Goal: Task Accomplishment & Management: Manage account settings

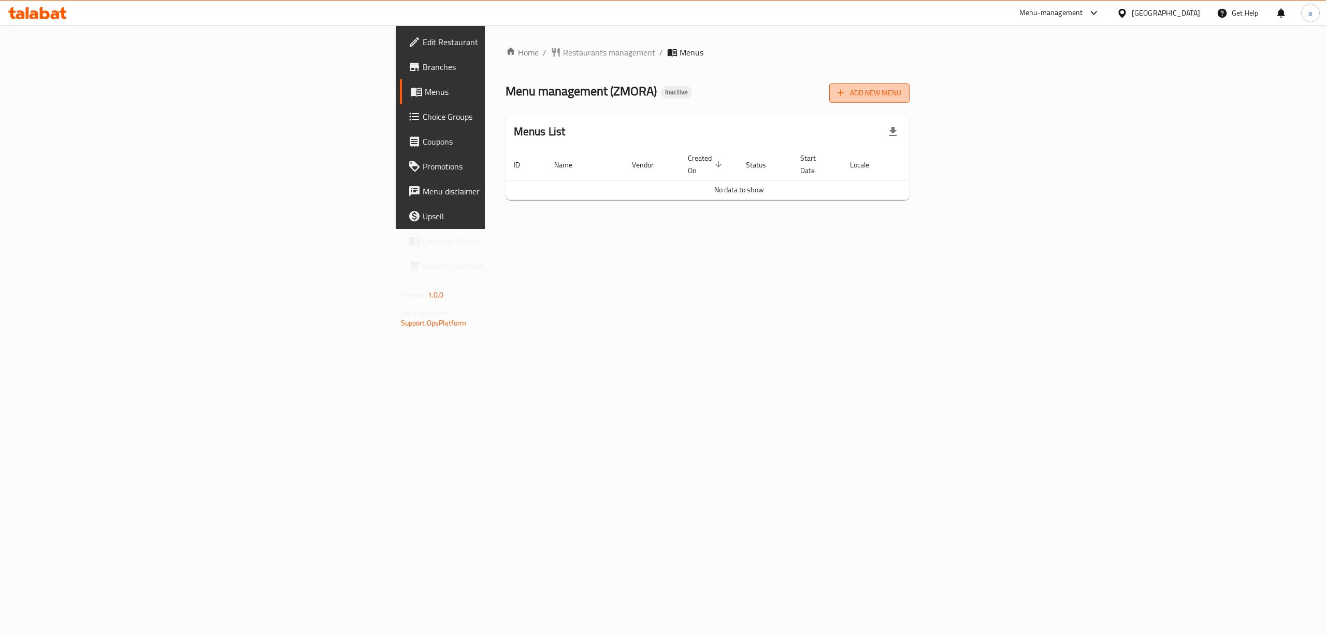
click at [901, 96] on span "Add New Menu" at bounding box center [870, 93] width 64 height 13
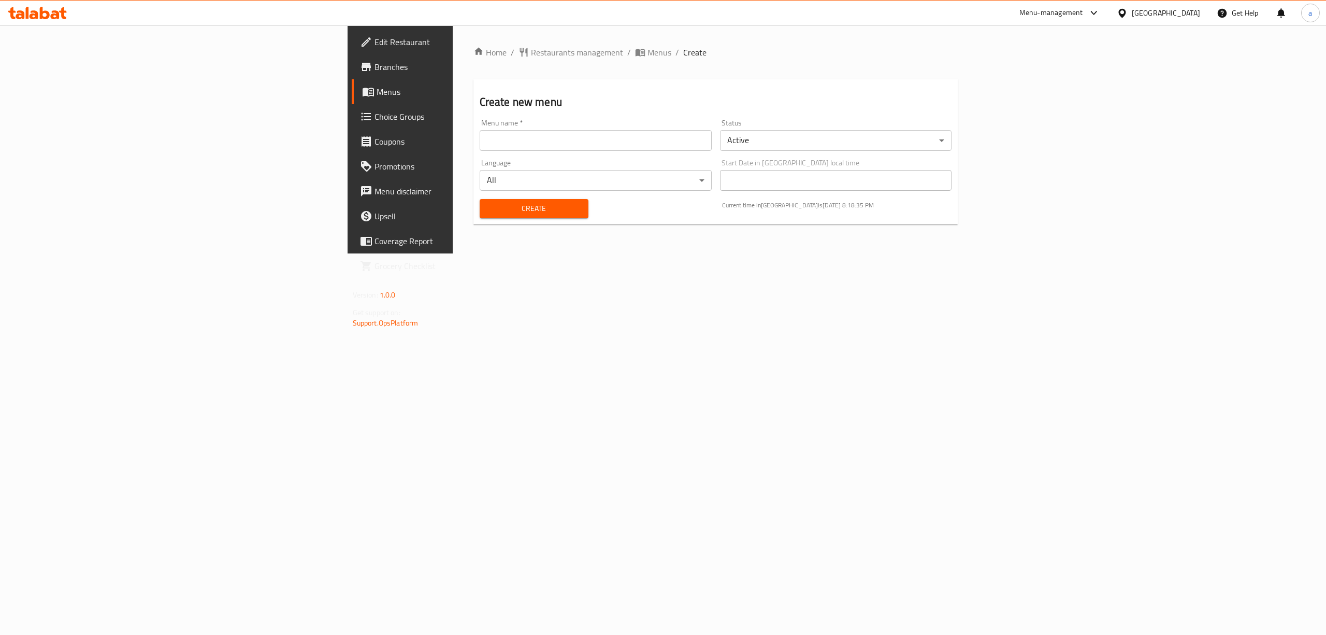
click at [576, 140] on input "text" at bounding box center [596, 140] width 232 height 21
type input "ة"
type input "meno [DATE]"
click at [480, 215] on button "Create" at bounding box center [534, 208] width 109 height 19
click at [377, 90] on span "Menus" at bounding box center [469, 91] width 184 height 12
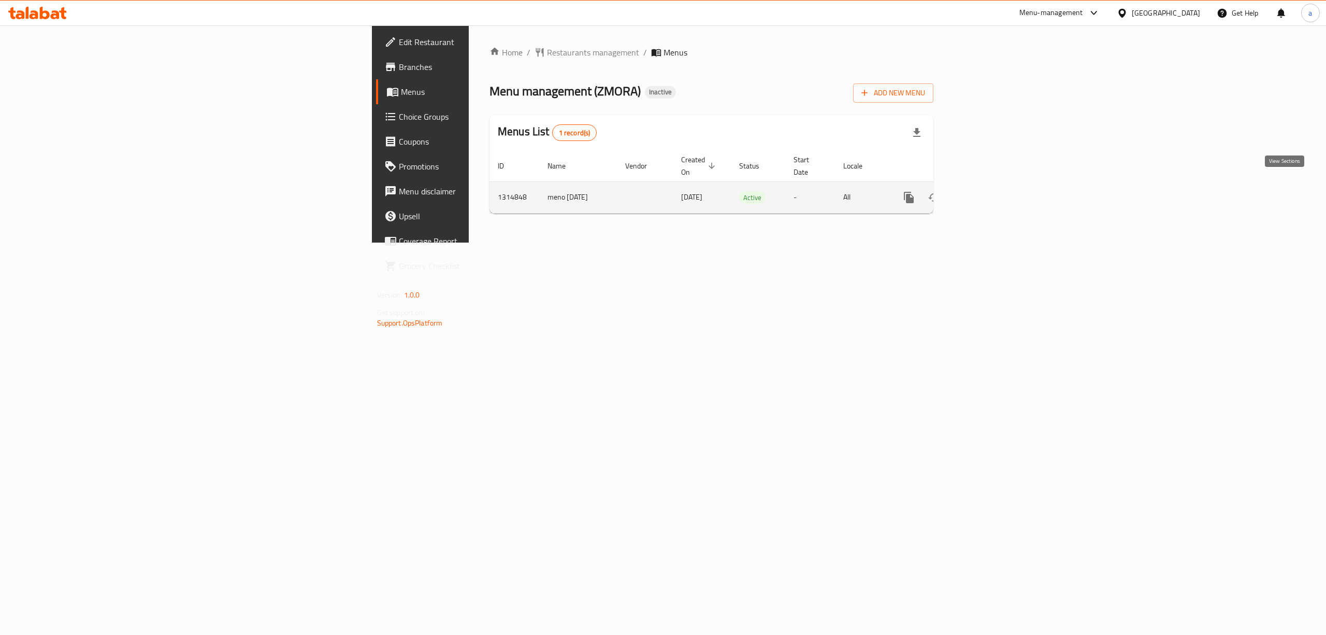
click at [990, 191] on icon "enhanced table" at bounding box center [983, 197] width 12 height 12
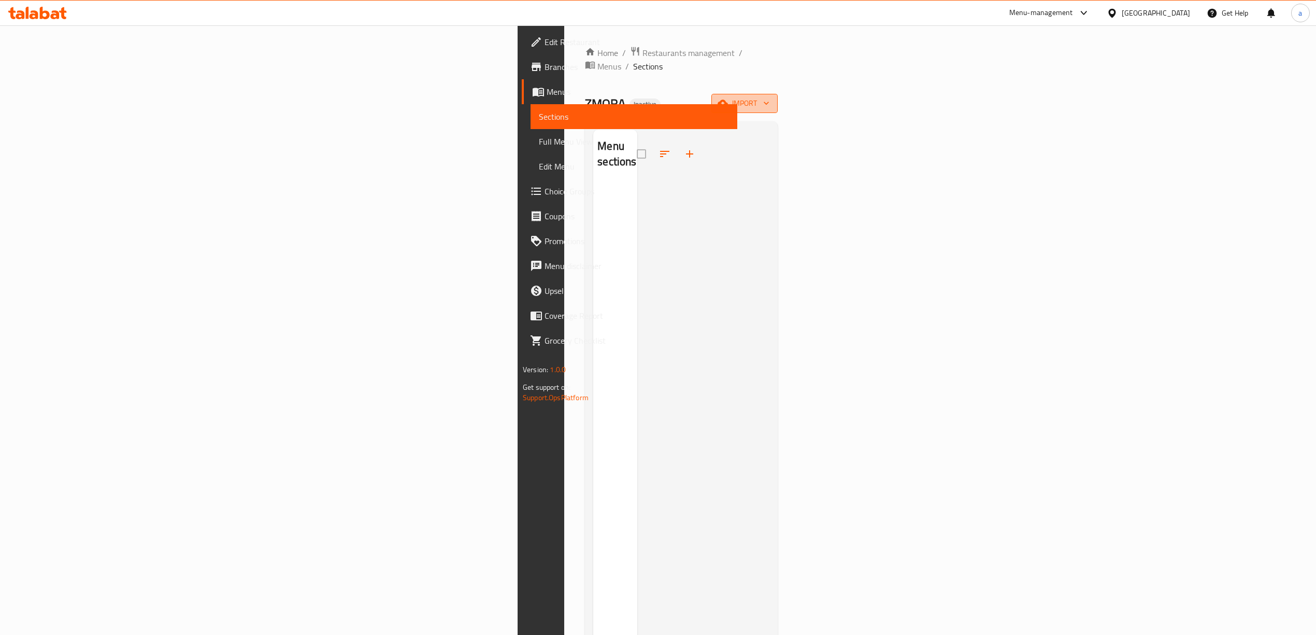
click at [728, 100] on icon "button" at bounding box center [722, 103] width 10 height 7
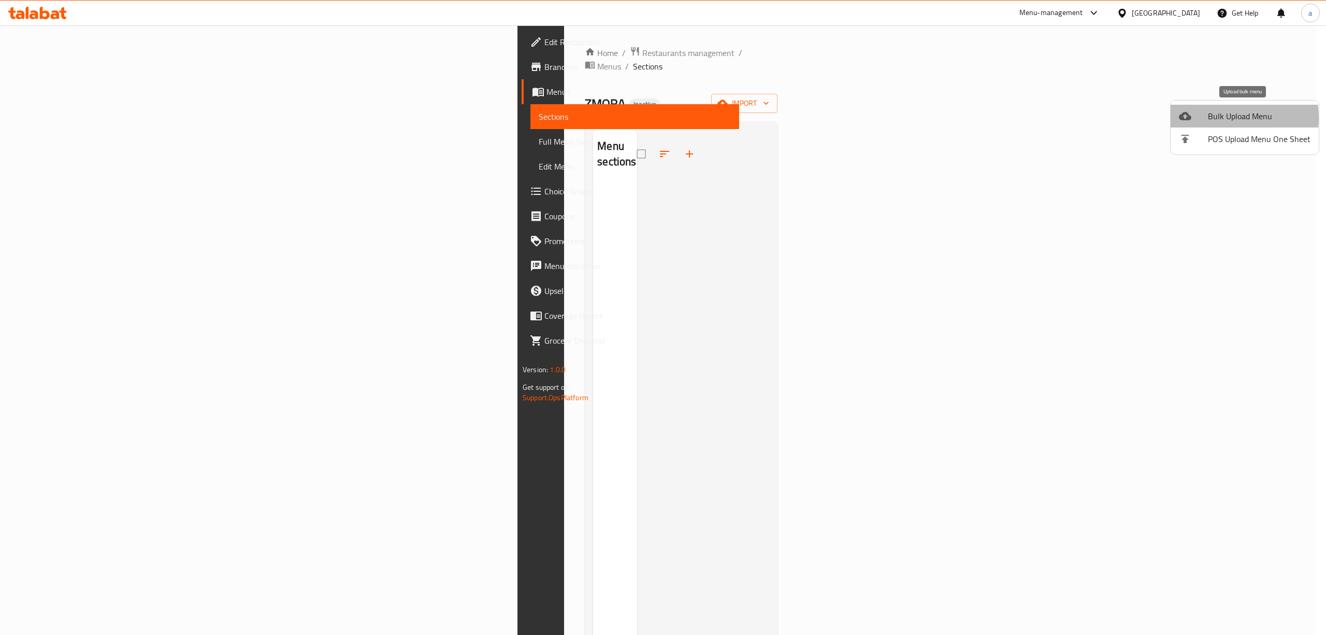
click at [1210, 119] on span "Bulk Upload Menu" at bounding box center [1259, 116] width 103 height 12
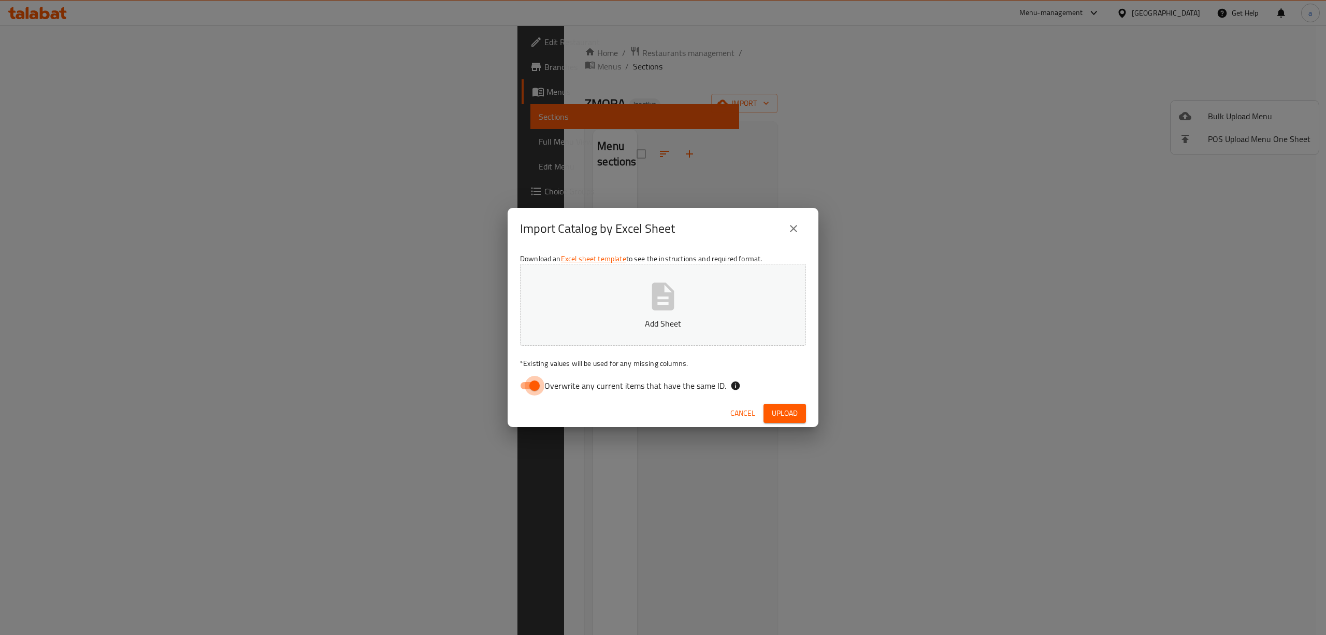
click at [523, 384] on input "Overwrite any current items that have the same ID." at bounding box center [534, 386] width 59 height 20
checkbox input "false"
click at [579, 315] on button "Add Sheet" at bounding box center [663, 305] width 286 height 82
click at [783, 407] on span "Upload" at bounding box center [785, 413] width 26 height 13
click at [798, 226] on icon "close" at bounding box center [793, 228] width 12 height 12
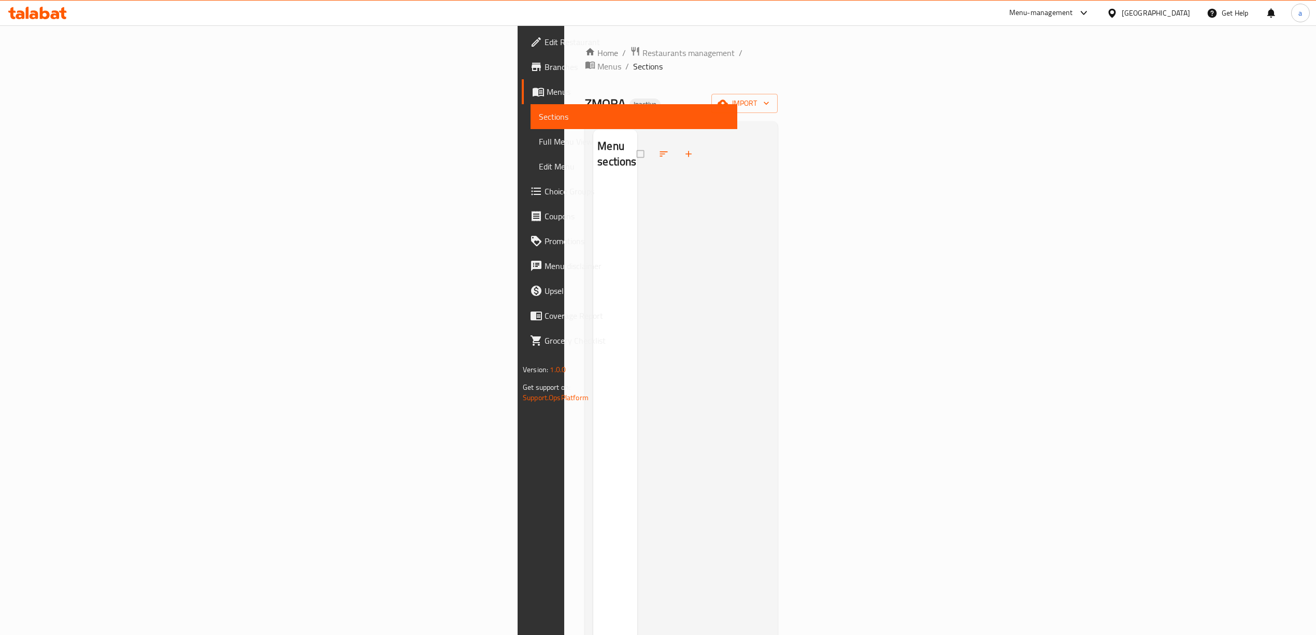
click at [544, 71] on span "Branches" at bounding box center [636, 67] width 184 height 12
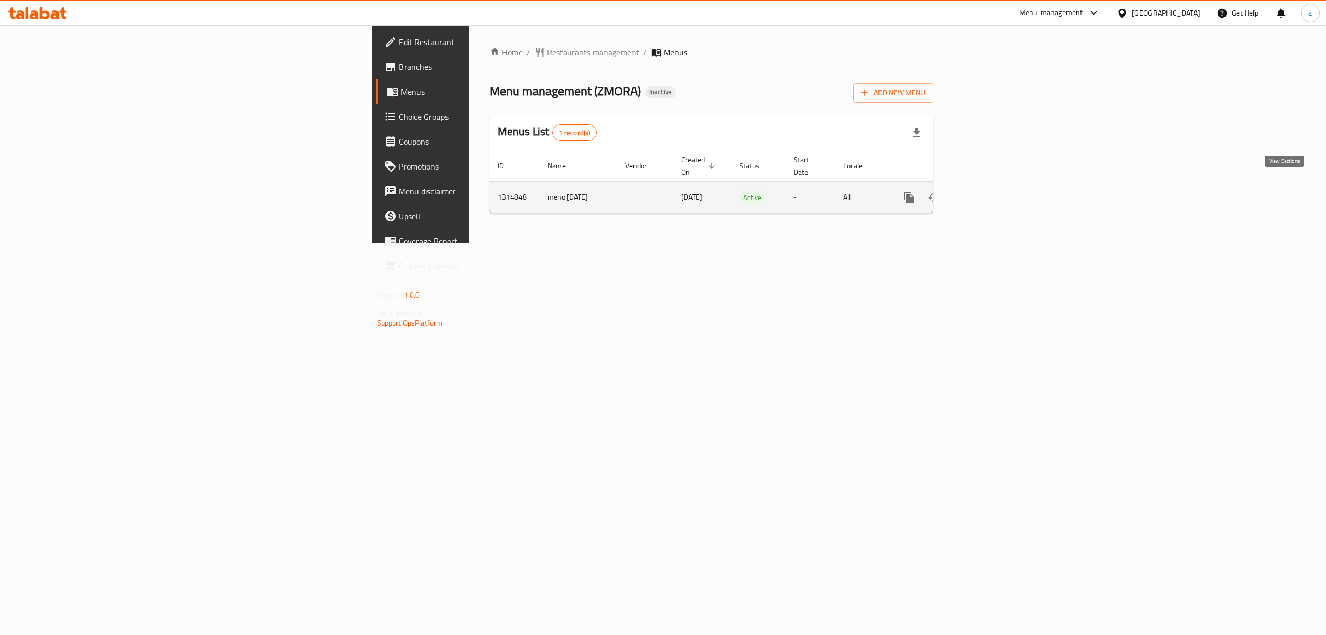
click at [990, 191] on icon "enhanced table" at bounding box center [983, 197] width 12 height 12
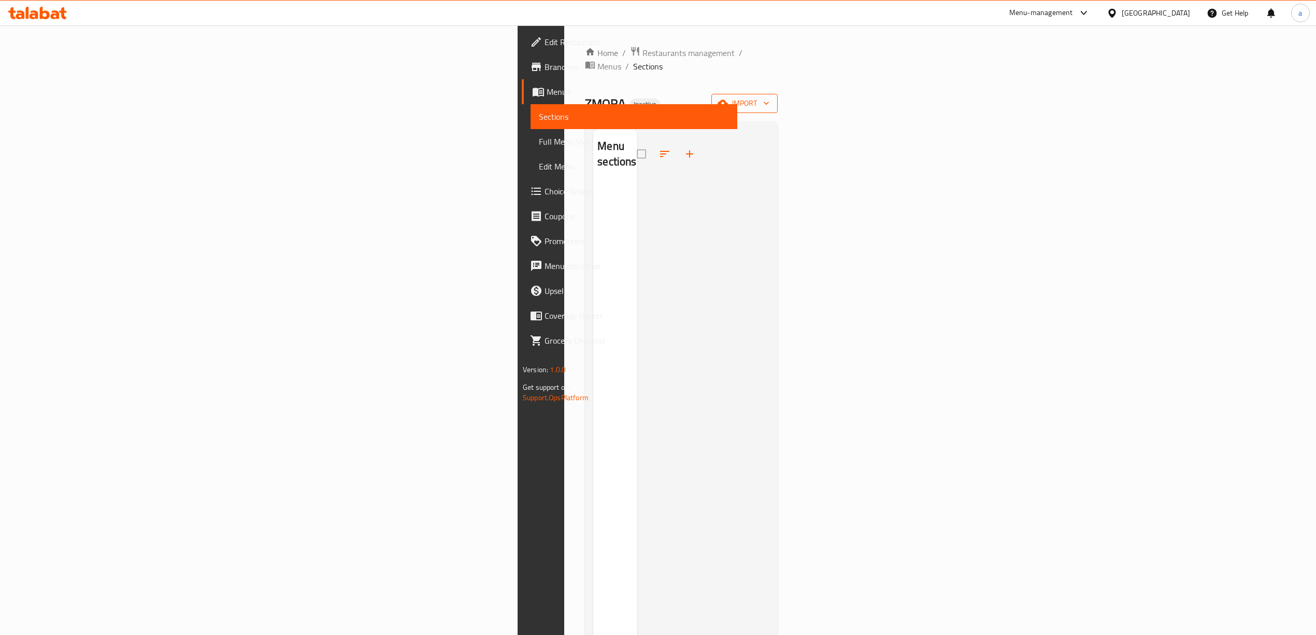
click at [777, 97] on button "import" at bounding box center [744, 103] width 66 height 19
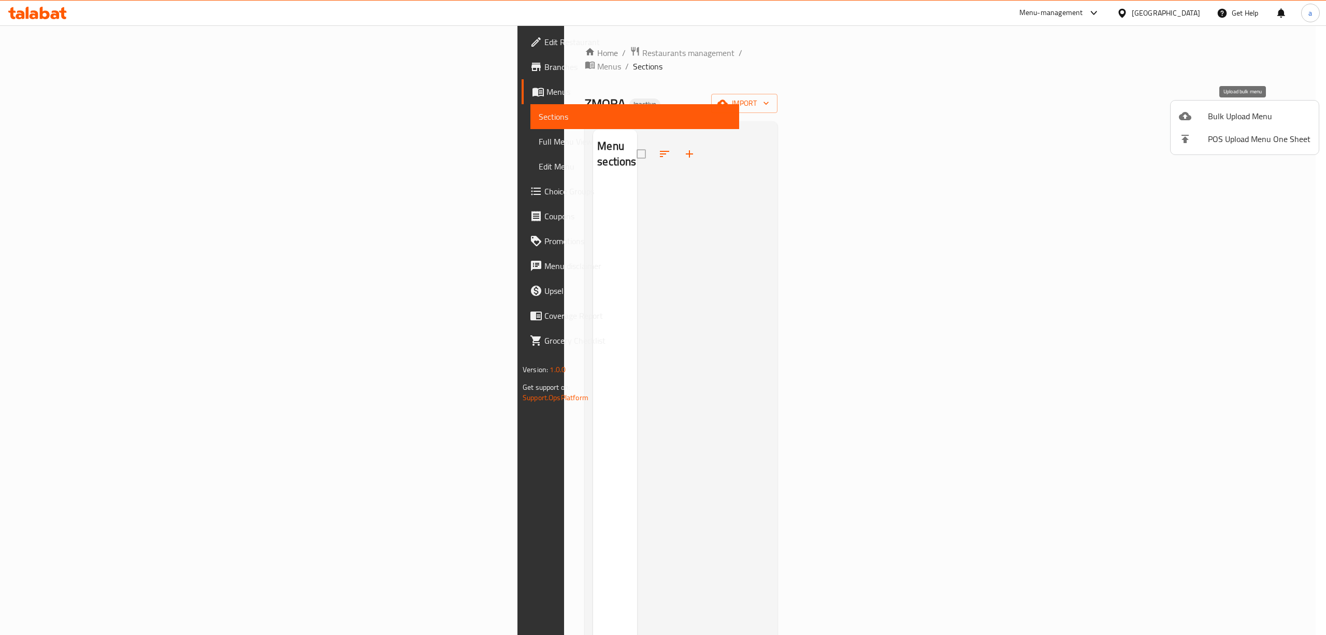
click at [1227, 115] on span "Bulk Upload Menu" at bounding box center [1259, 116] width 103 height 12
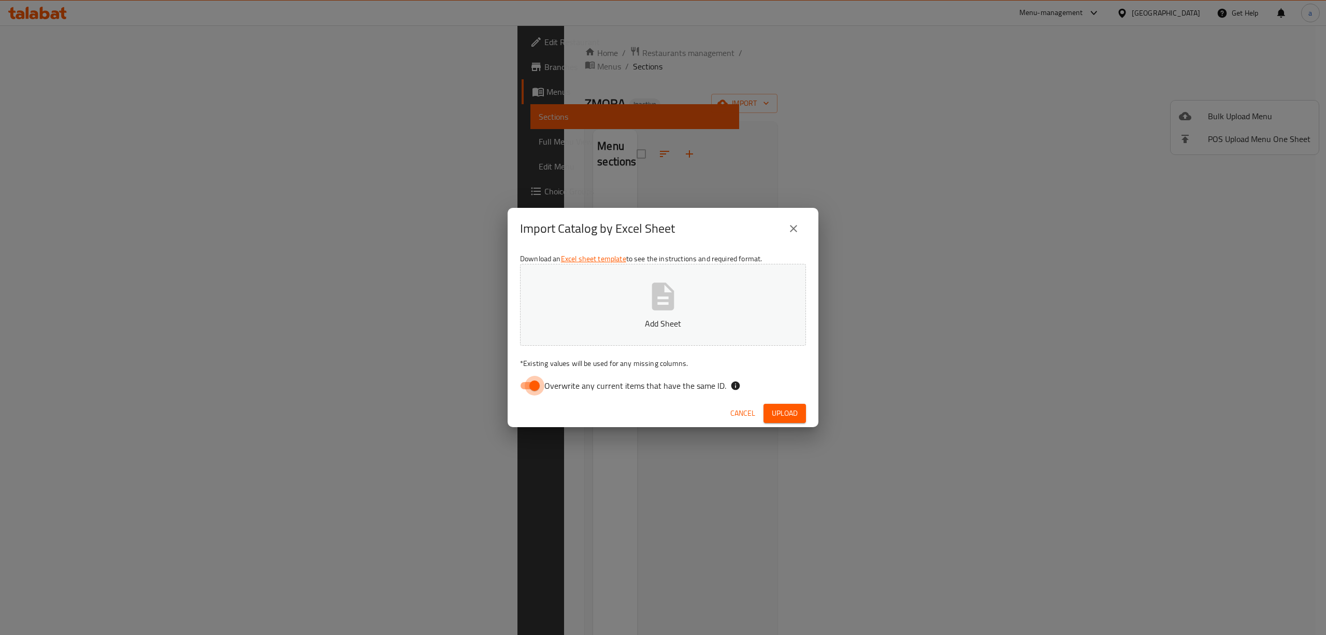
click at [530, 392] on input "Overwrite any current items that have the same ID." at bounding box center [534, 386] width 59 height 20
checkbox input "false"
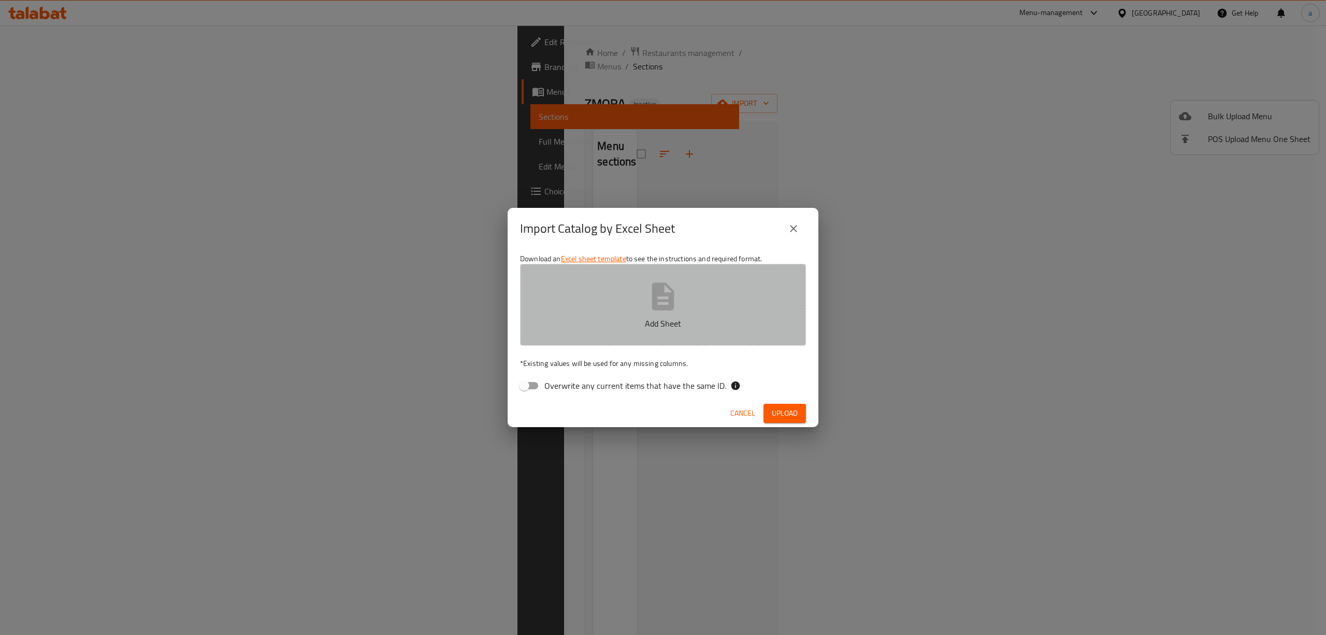
click at [590, 330] on button "Add Sheet" at bounding box center [663, 305] width 286 height 82
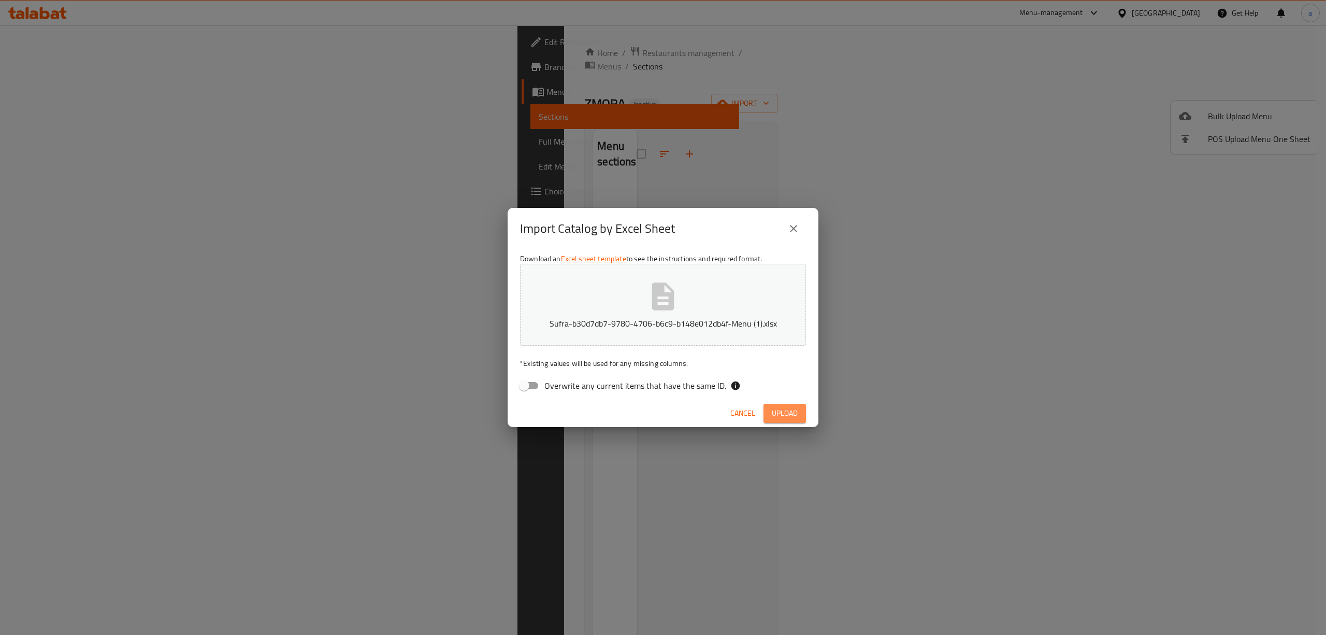
click at [796, 412] on span "Upload" at bounding box center [785, 413] width 26 height 13
click at [795, 237] on button "close" at bounding box center [793, 228] width 25 height 25
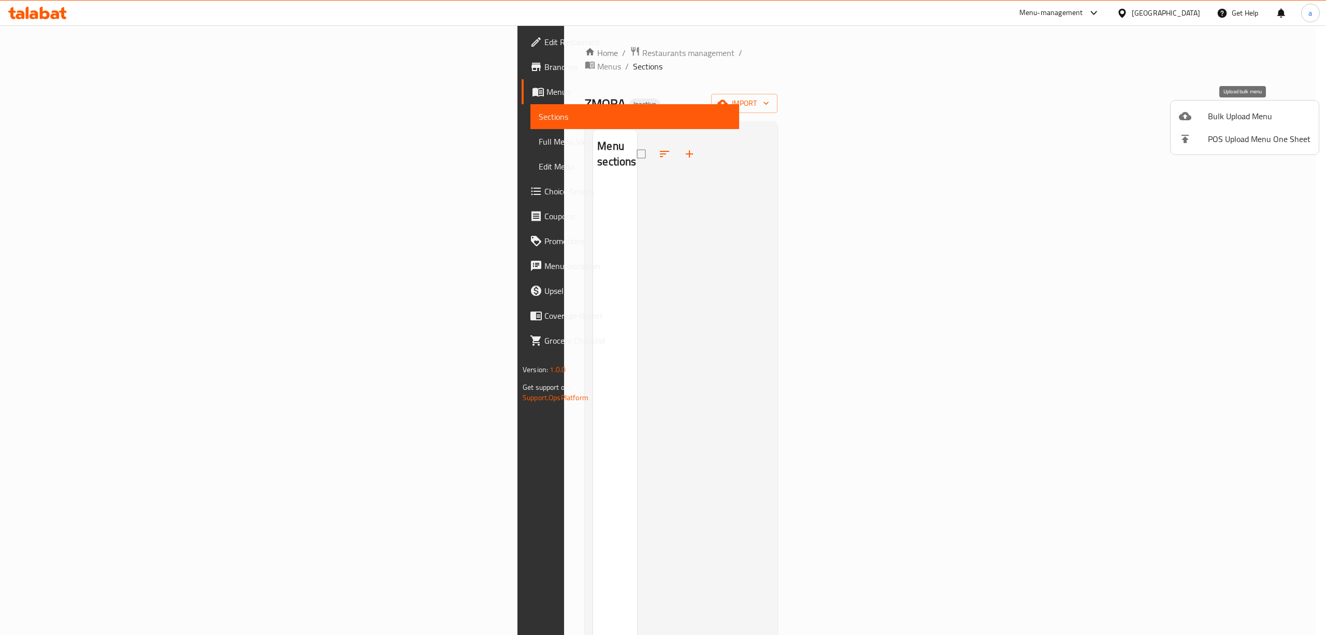
click at [1213, 114] on span "Bulk Upload Menu" at bounding box center [1259, 116] width 103 height 12
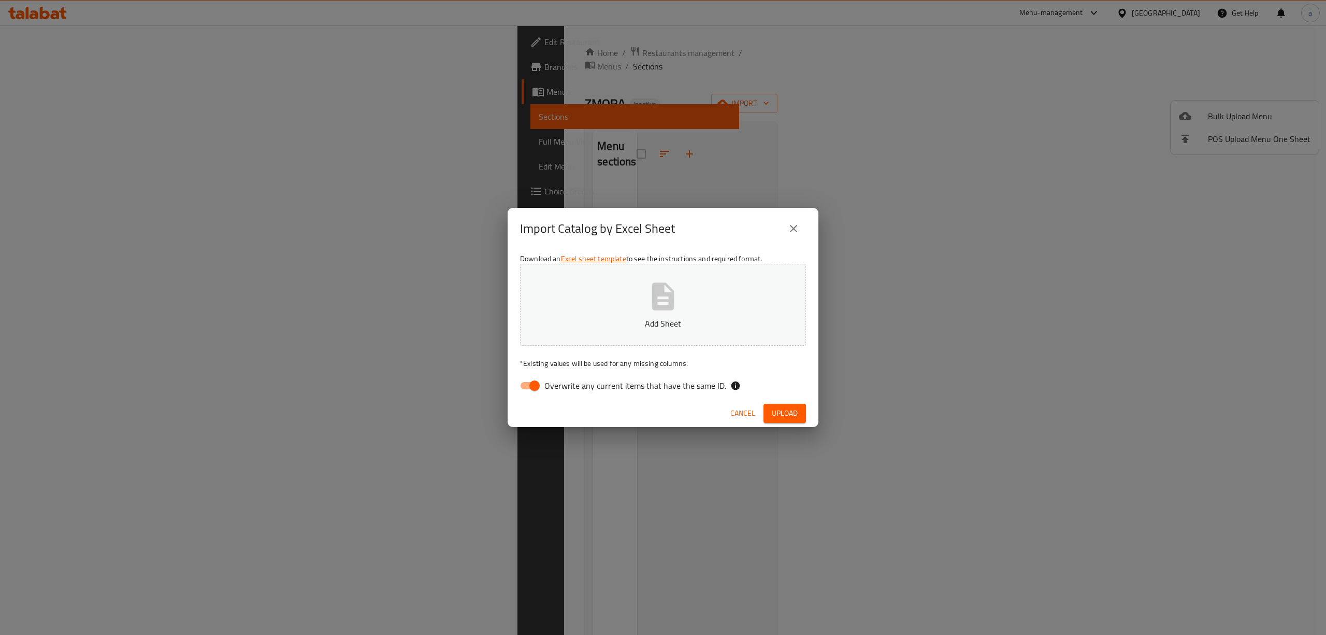
click at [541, 383] on input "Overwrite any current items that have the same ID." at bounding box center [534, 386] width 59 height 20
checkbox input "false"
click at [617, 298] on button "Add Sheet" at bounding box center [663, 305] width 286 height 82
click at [794, 415] on span "Upload" at bounding box center [785, 413] width 26 height 13
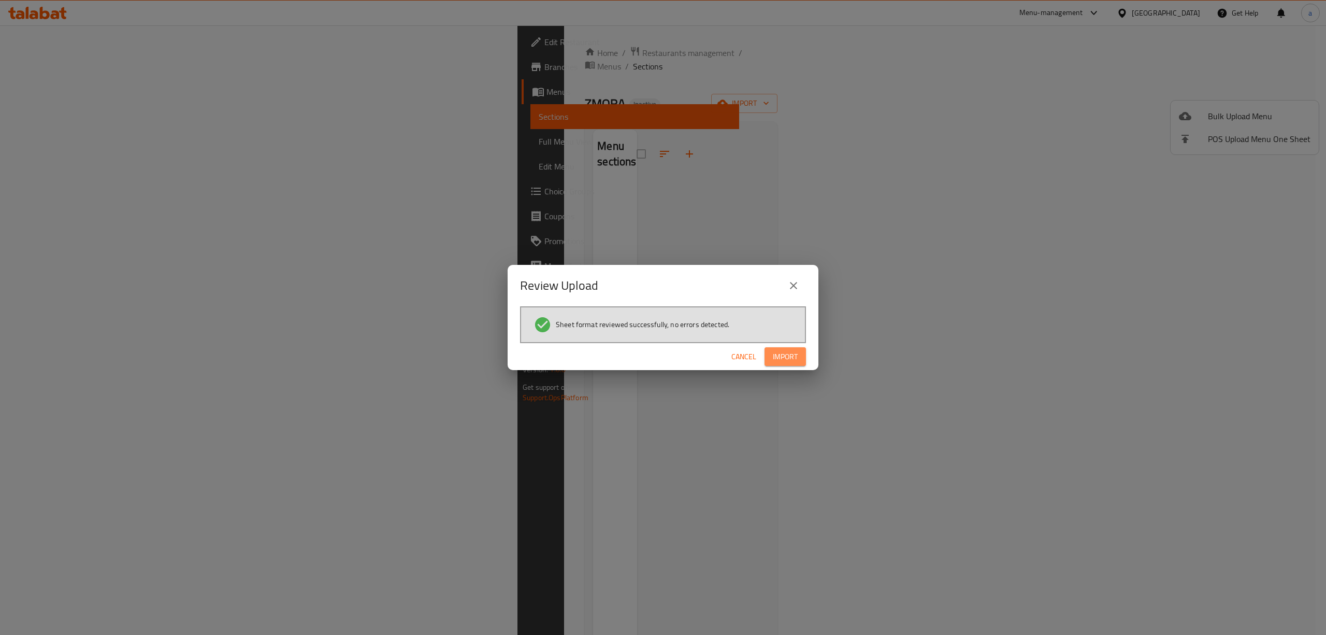
click at [804, 361] on button "Import" at bounding box center [785, 356] width 41 height 19
click at [784, 351] on span "button" at bounding box center [789, 356] width 17 height 10
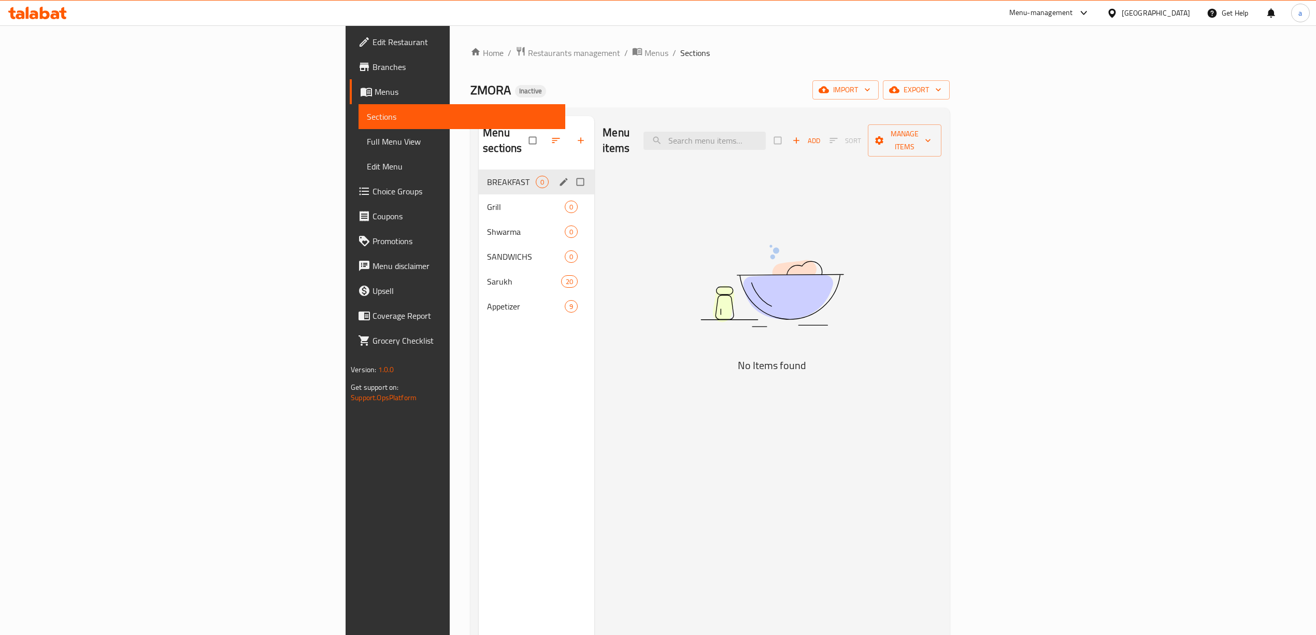
click at [479, 173] on div "BREAKFAST 0" at bounding box center [537, 181] width 116 height 25
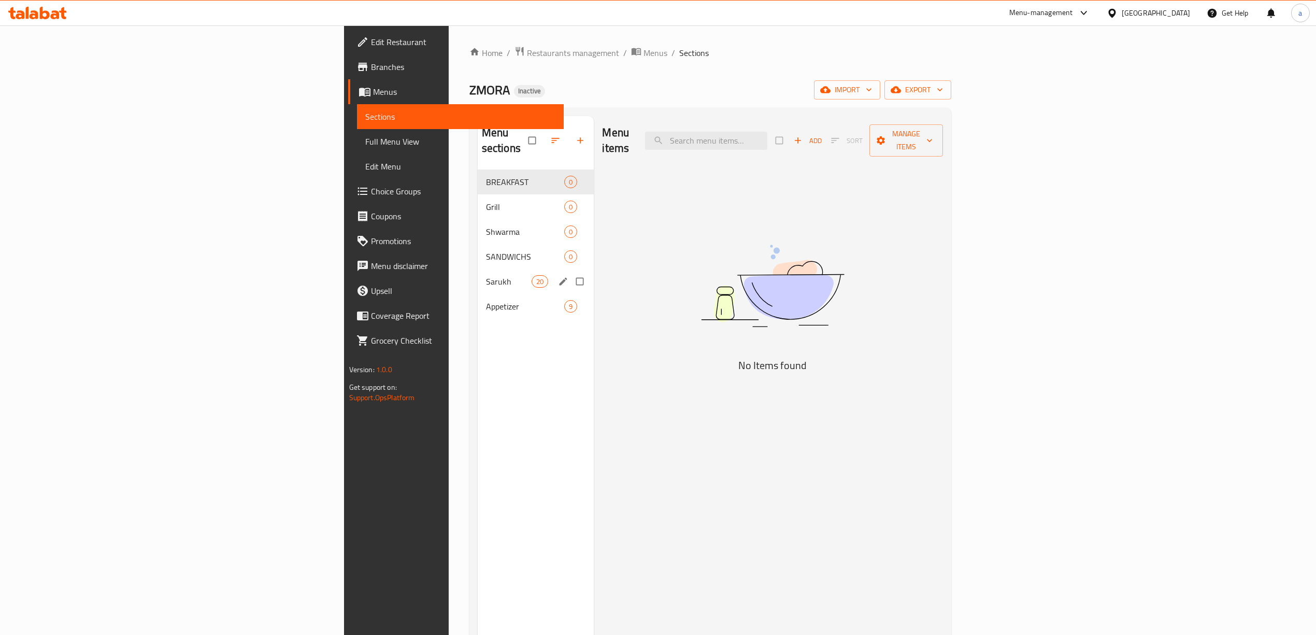
click at [478, 269] on div "Sarukh 20" at bounding box center [536, 281] width 117 height 25
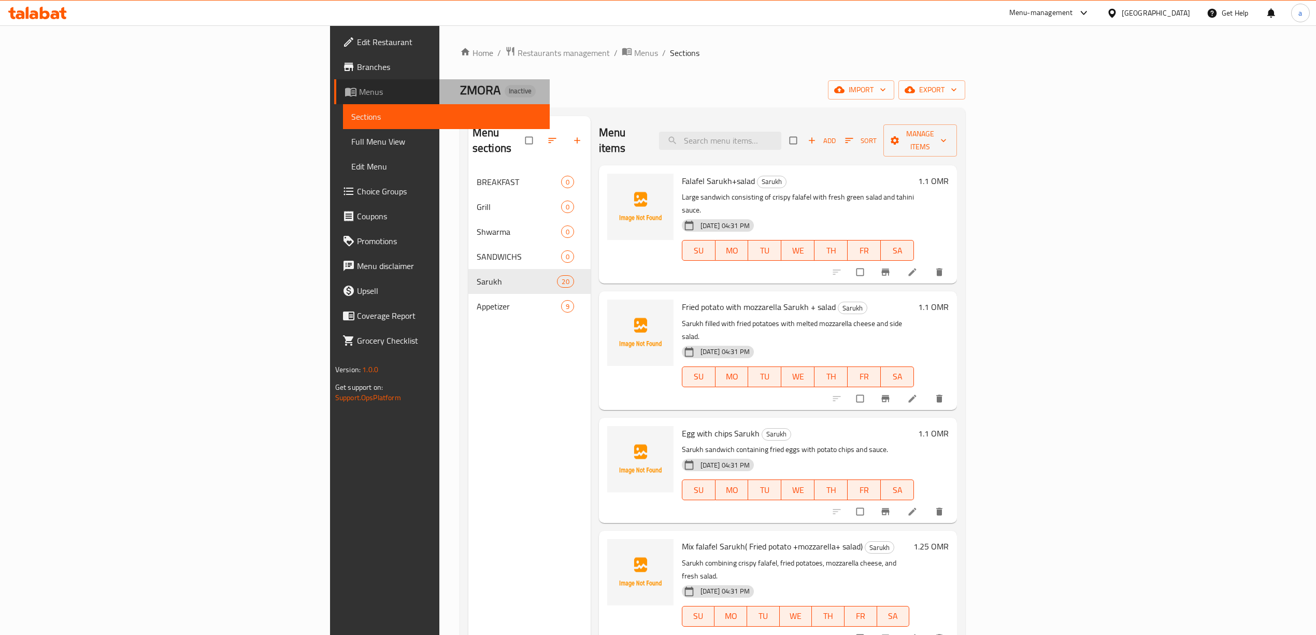
click at [359, 89] on span "Menus" at bounding box center [450, 91] width 182 height 12
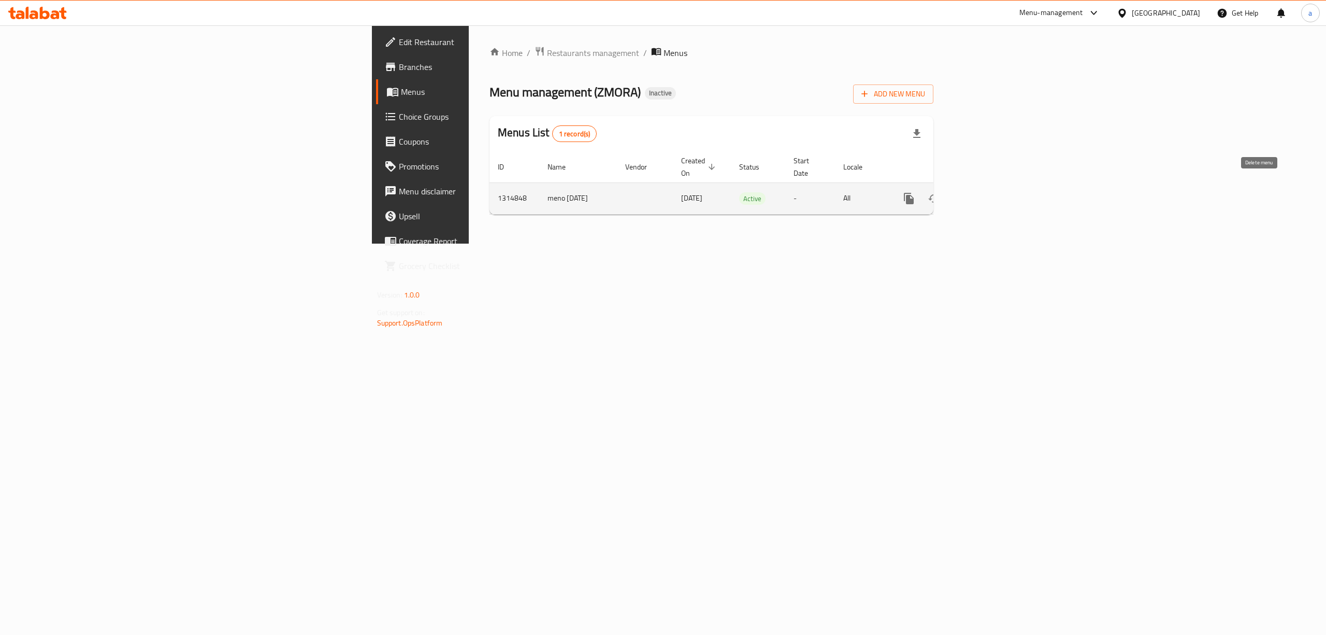
click at [962, 194] on icon "enhanced table" at bounding box center [958, 198] width 7 height 9
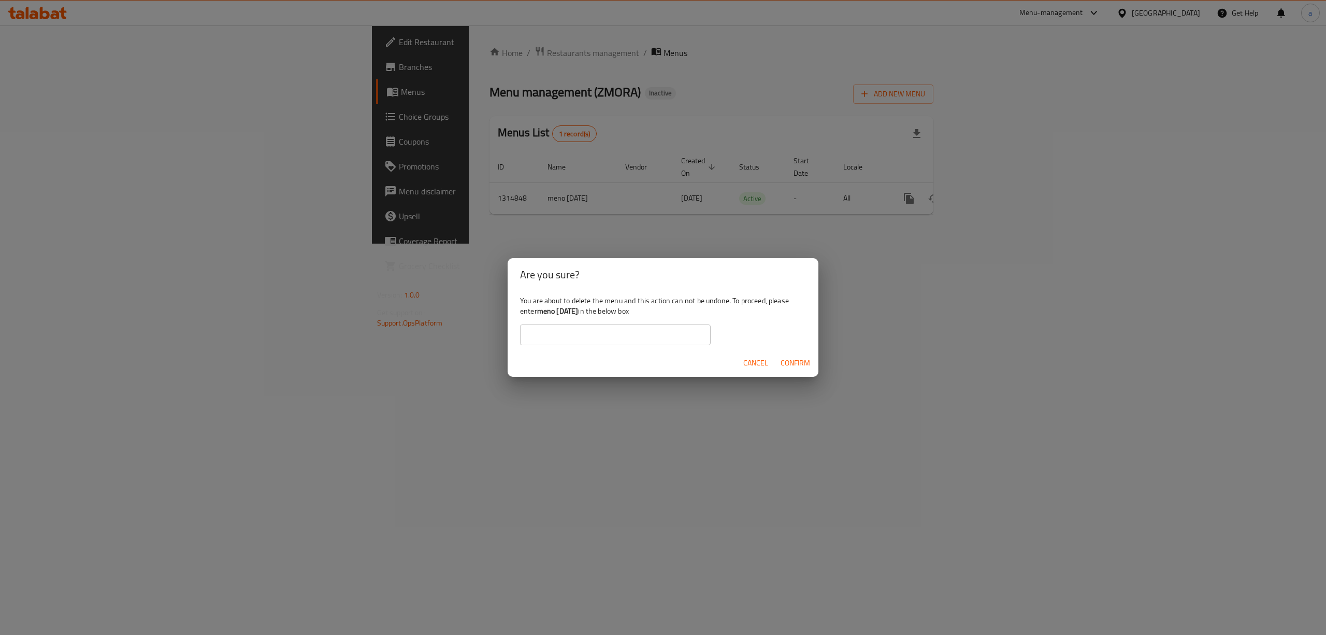
drag, startPoint x: 539, startPoint y: 312, endPoint x: 593, endPoint y: 316, distance: 53.5
click at [593, 316] on div "You are about to delete the menu and this action can not be undone. To proceed,…" at bounding box center [663, 320] width 311 height 58
copy b "meno [DATE]"
click at [624, 337] on input "text" at bounding box center [615, 334] width 191 height 21
paste input "meno [DATE]"
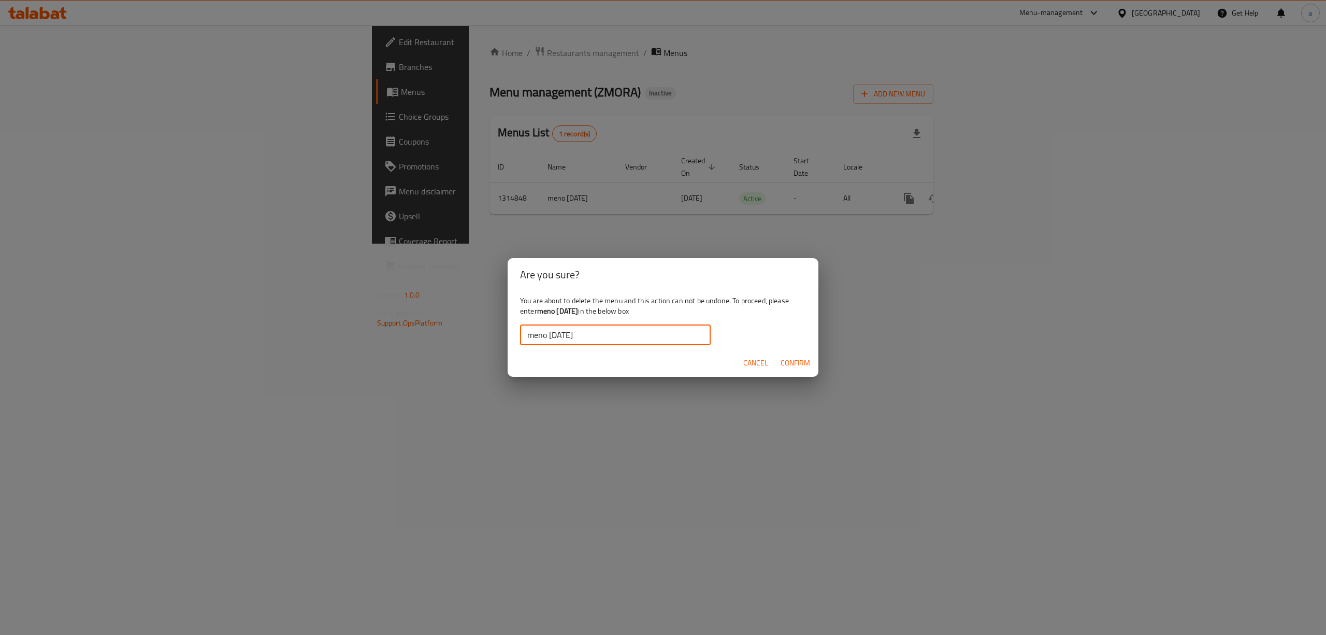
type input "meno [DATE]"
click at [809, 369] on button "Confirm" at bounding box center [795, 362] width 38 height 19
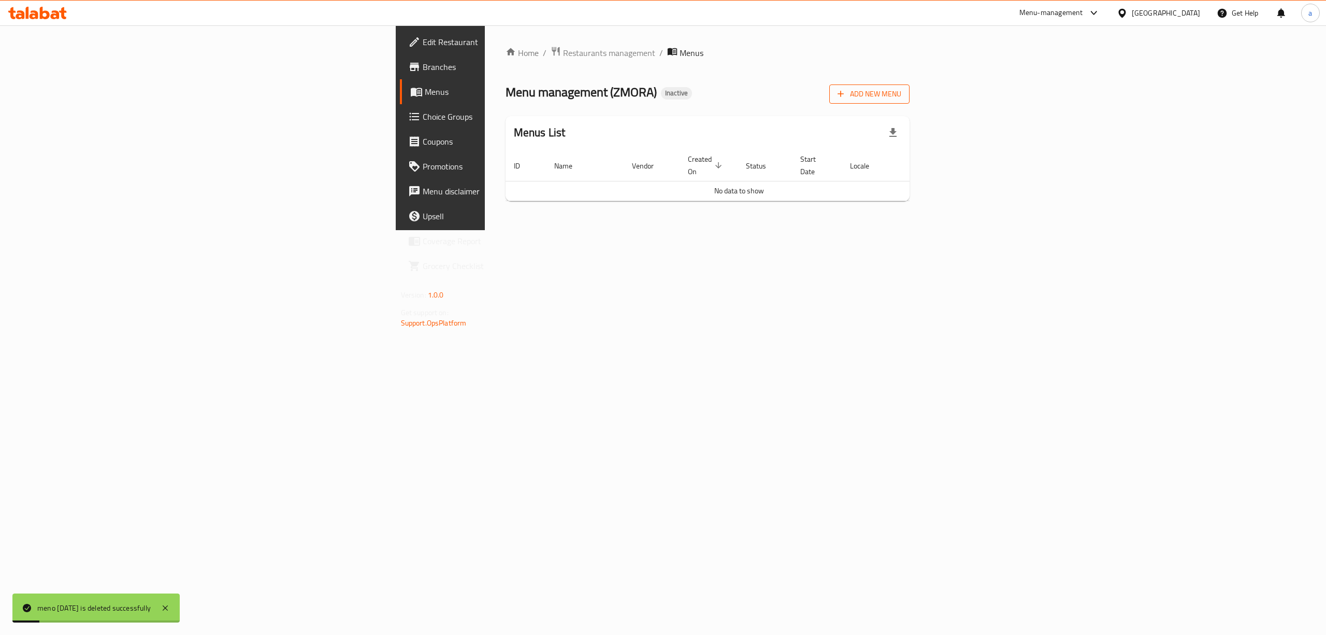
click at [910, 102] on button "Add New Menu" at bounding box center [869, 93] width 80 height 19
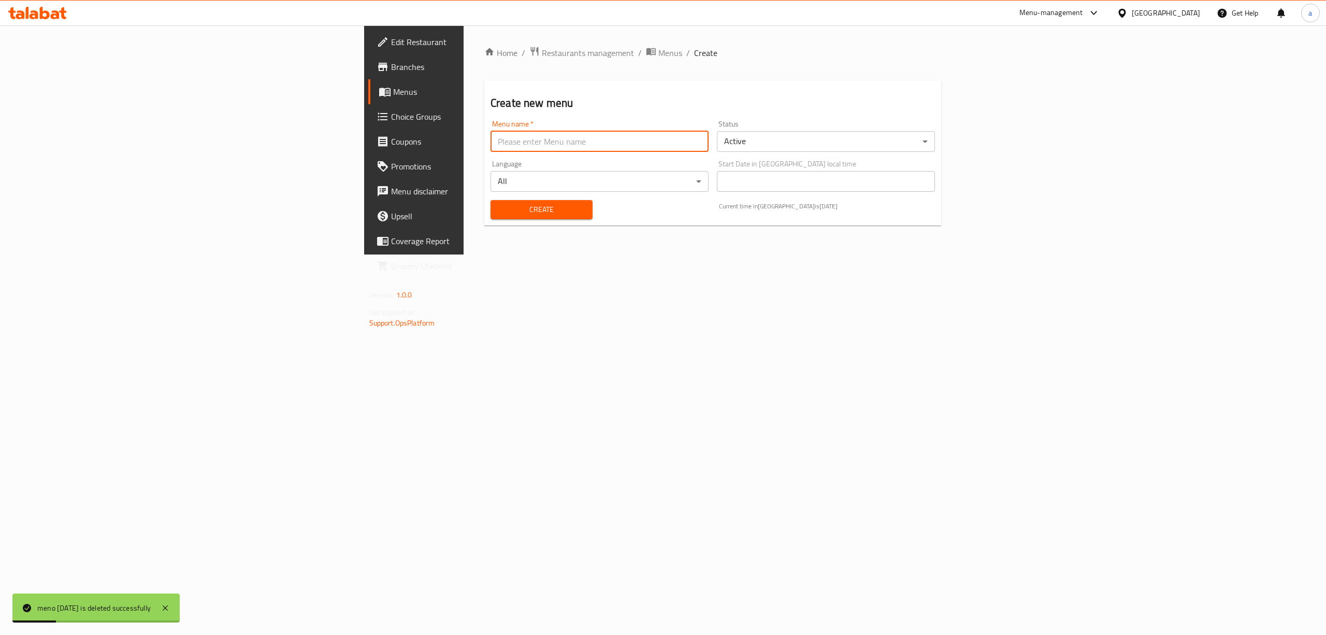
click at [491, 143] on input "text" at bounding box center [600, 141] width 218 height 21
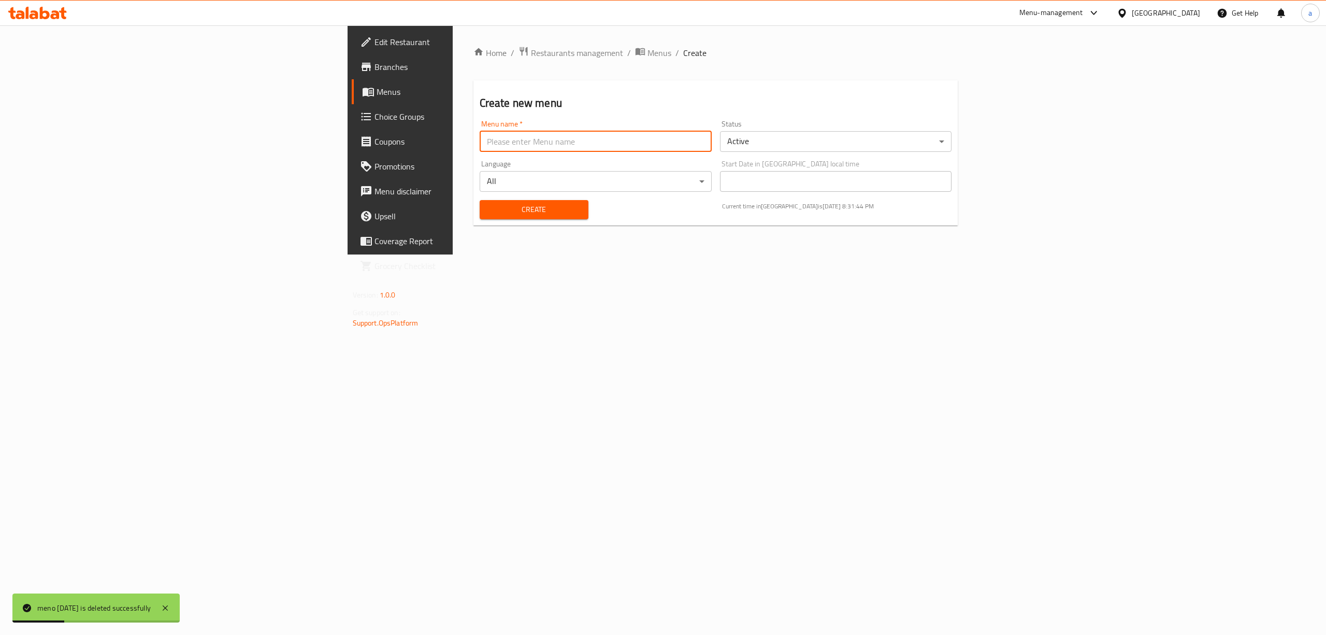
paste input "meno [DATE]"
type input "meno [DATE]"
click at [488, 213] on span "Create" at bounding box center [534, 209] width 92 height 13
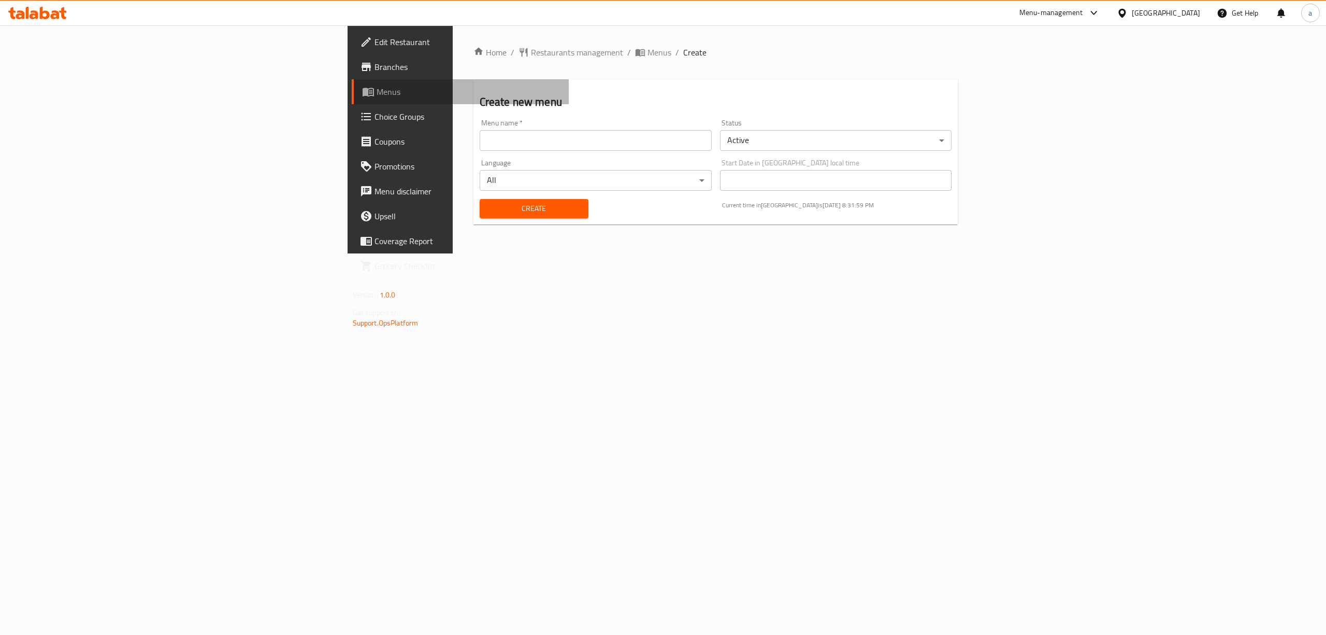
click at [377, 94] on span "Menus" at bounding box center [469, 91] width 184 height 12
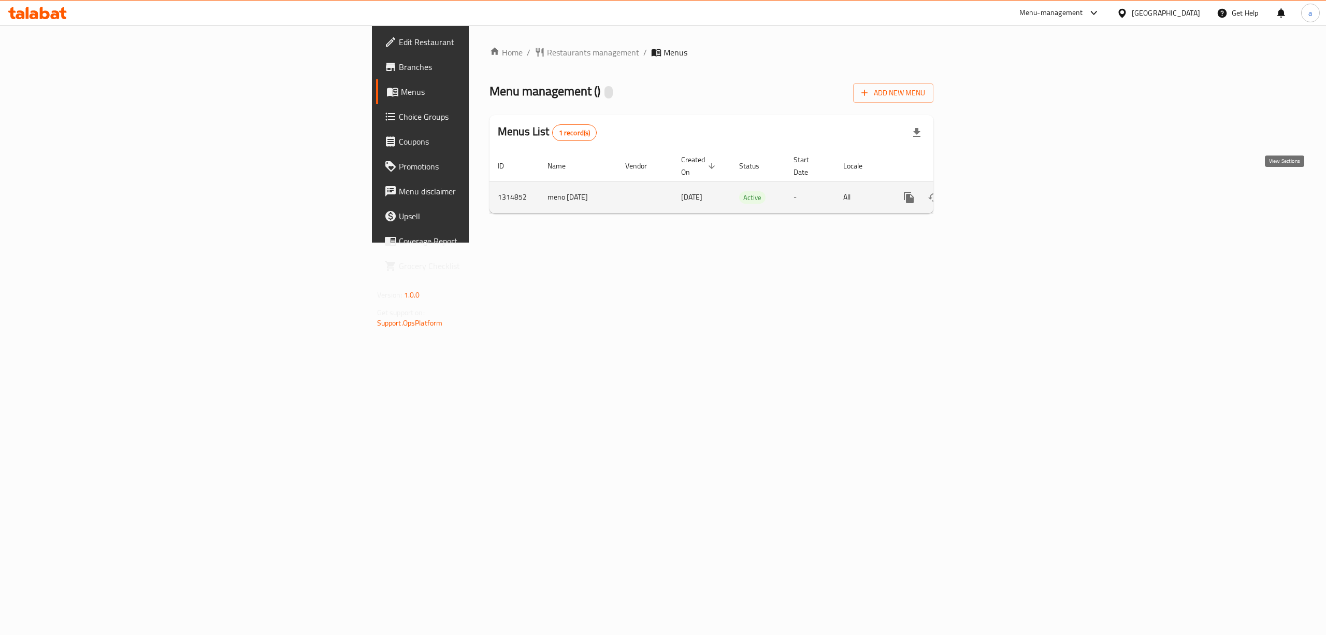
click at [996, 185] on link "enhanced table" at bounding box center [983, 197] width 25 height 25
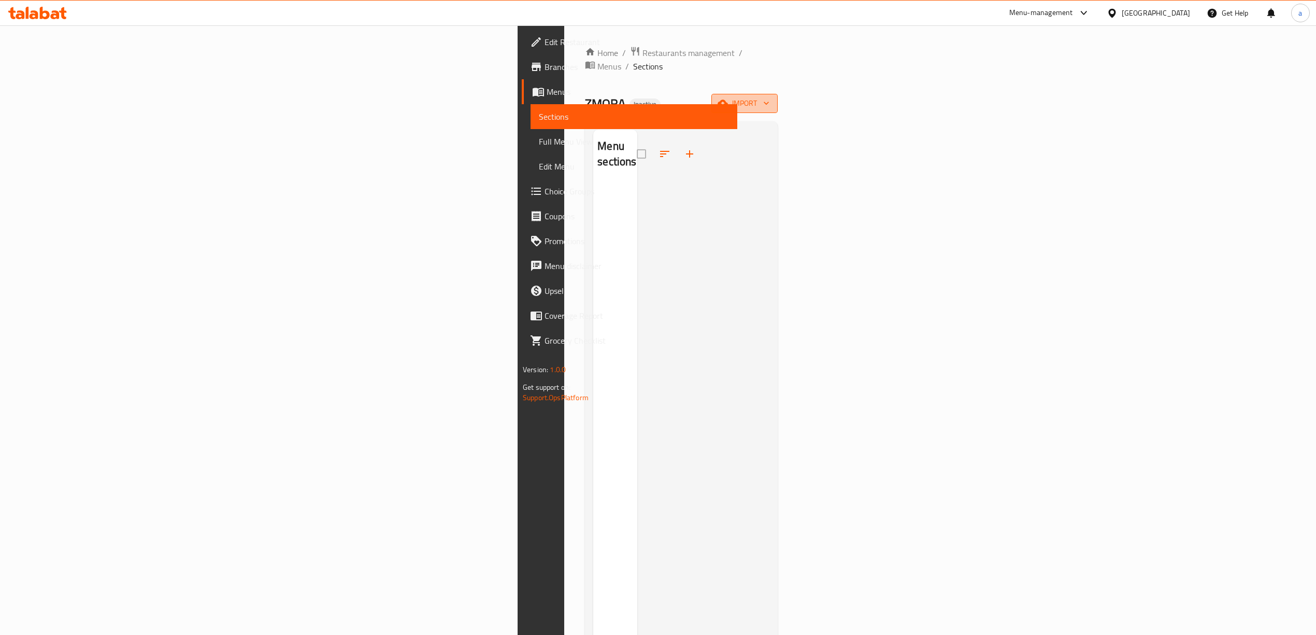
click at [769, 97] on span "import" at bounding box center [744, 103] width 50 height 13
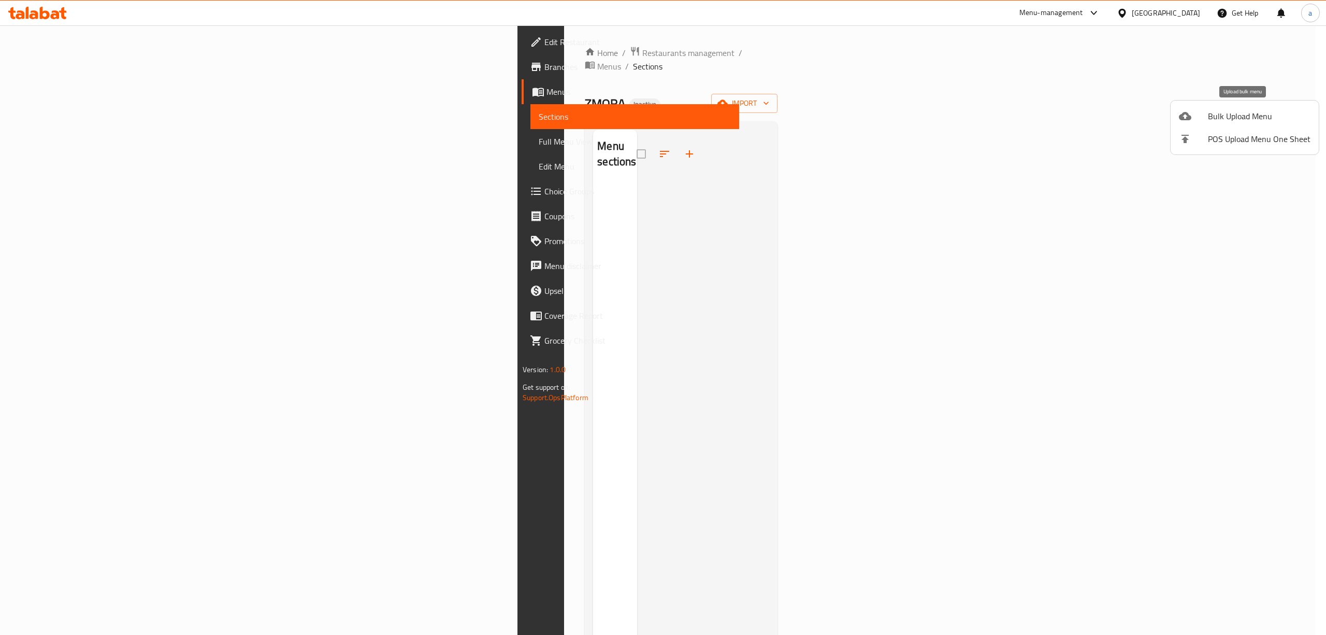
click at [1275, 108] on li "Bulk Upload Menu" at bounding box center [1245, 116] width 148 height 23
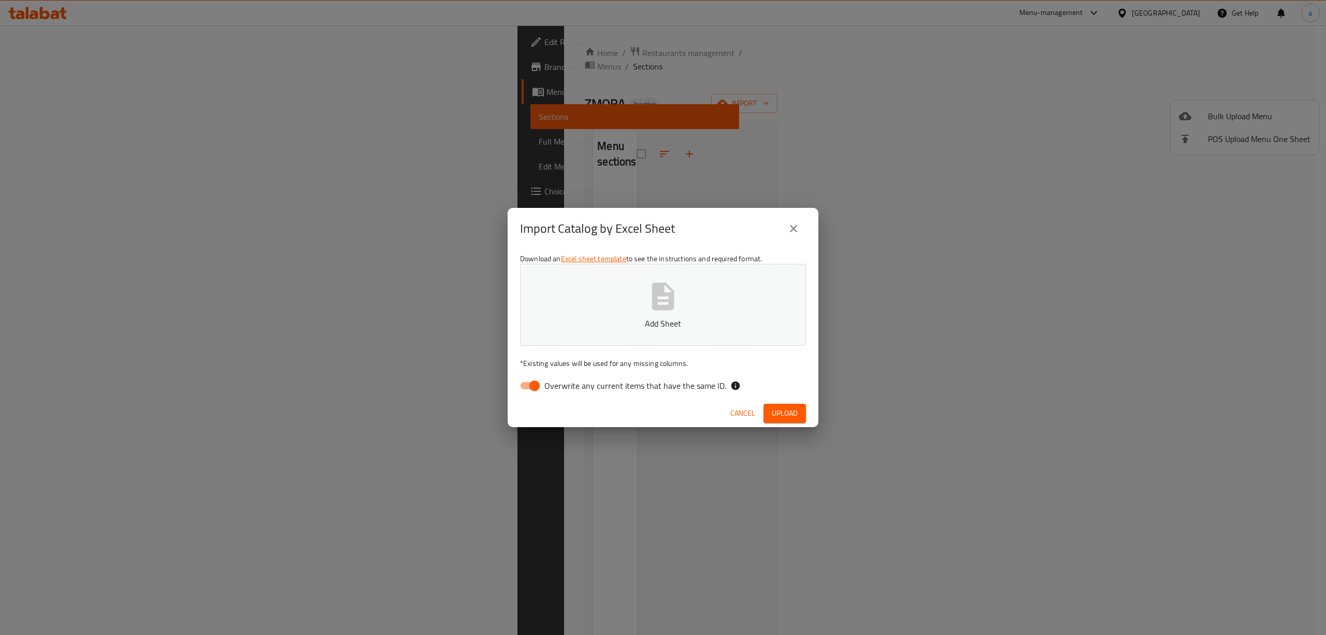
click at [526, 390] on input "Overwrite any current items that have the same ID." at bounding box center [534, 386] width 59 height 20
checkbox input "false"
click at [649, 285] on icon "button" at bounding box center [662, 296] width 33 height 33
click at [792, 414] on span "Upload" at bounding box center [785, 413] width 26 height 13
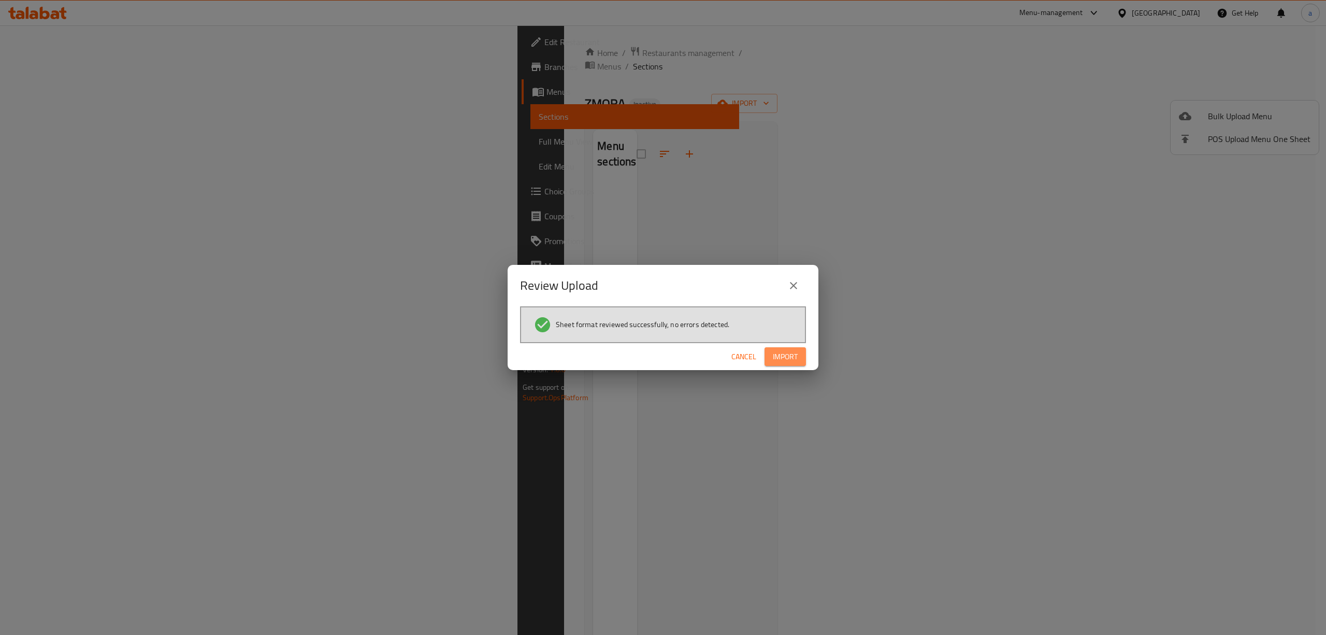
click at [790, 358] on span "Import" at bounding box center [785, 356] width 25 height 13
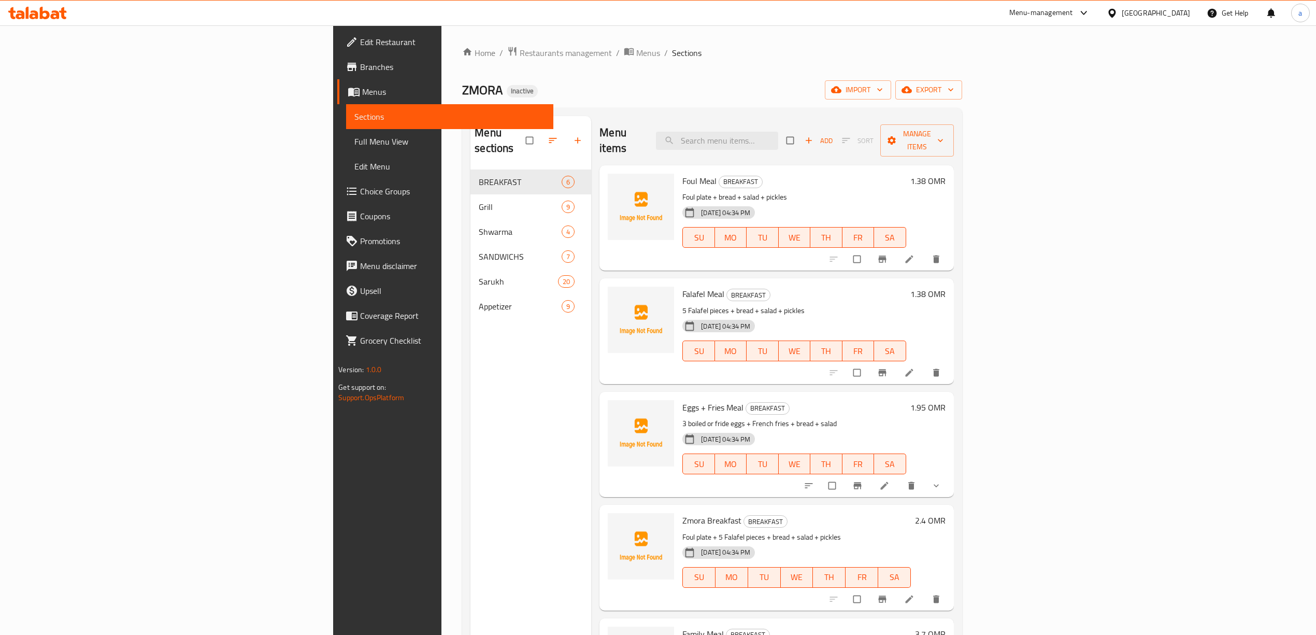
click at [354, 147] on span "Full Menu View" at bounding box center [449, 141] width 190 height 12
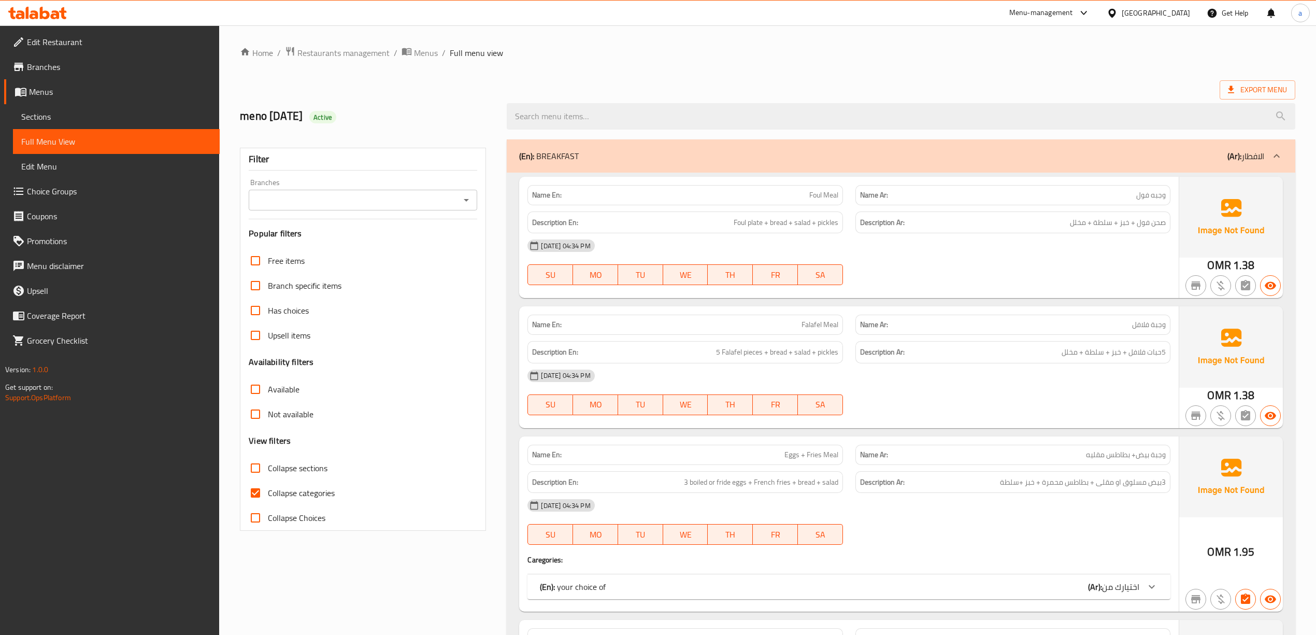
click at [314, 496] on span "Collapse categories" at bounding box center [301, 492] width 67 height 12
click at [268, 496] on input "Collapse categories" at bounding box center [255, 492] width 25 height 25
checkbox input "false"
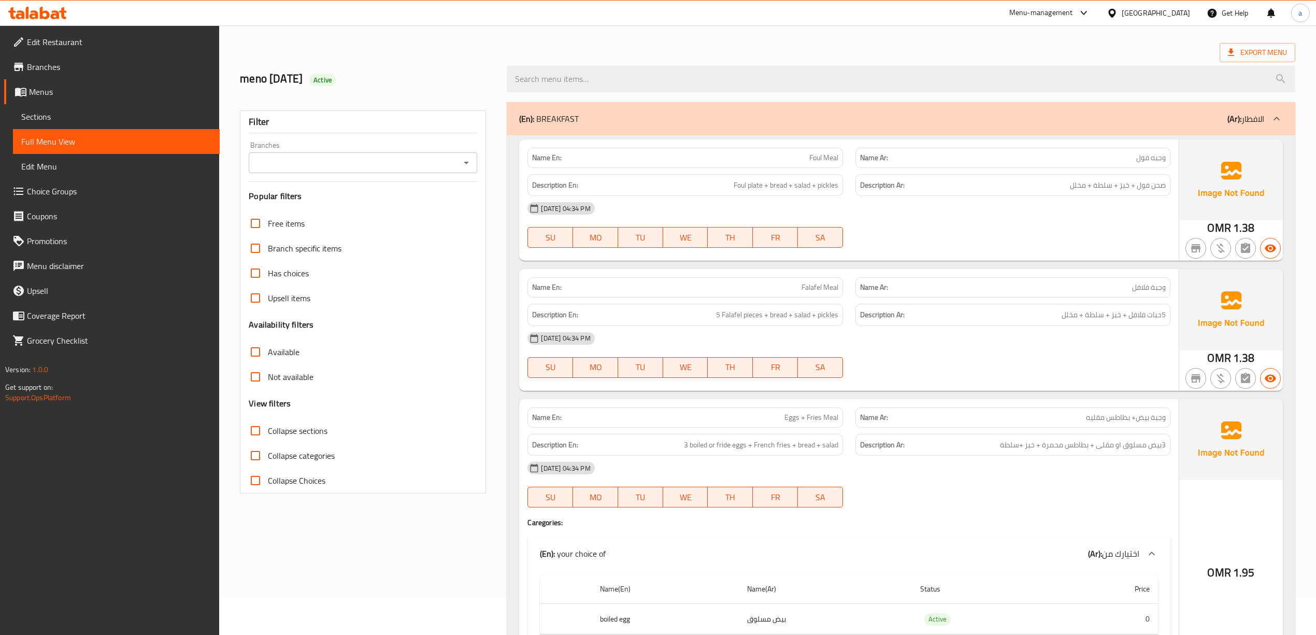
scroll to position [69, 0]
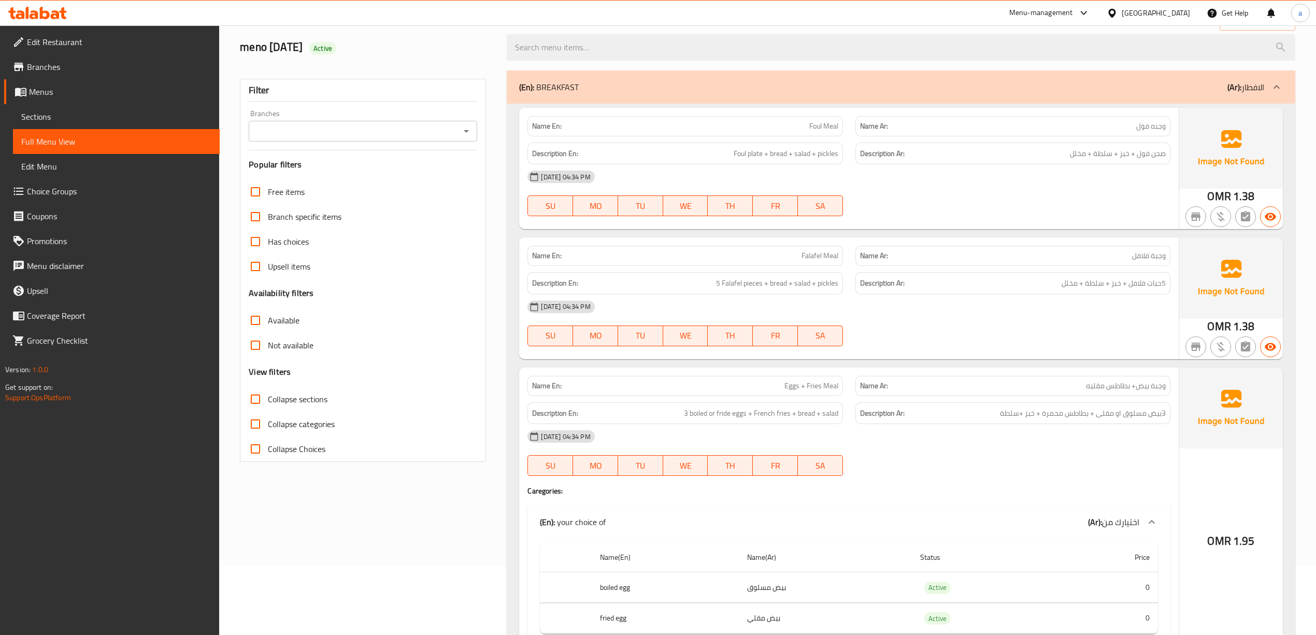
click at [1086, 173] on div "[DATE] 04:34 PM" at bounding box center [848, 176] width 655 height 25
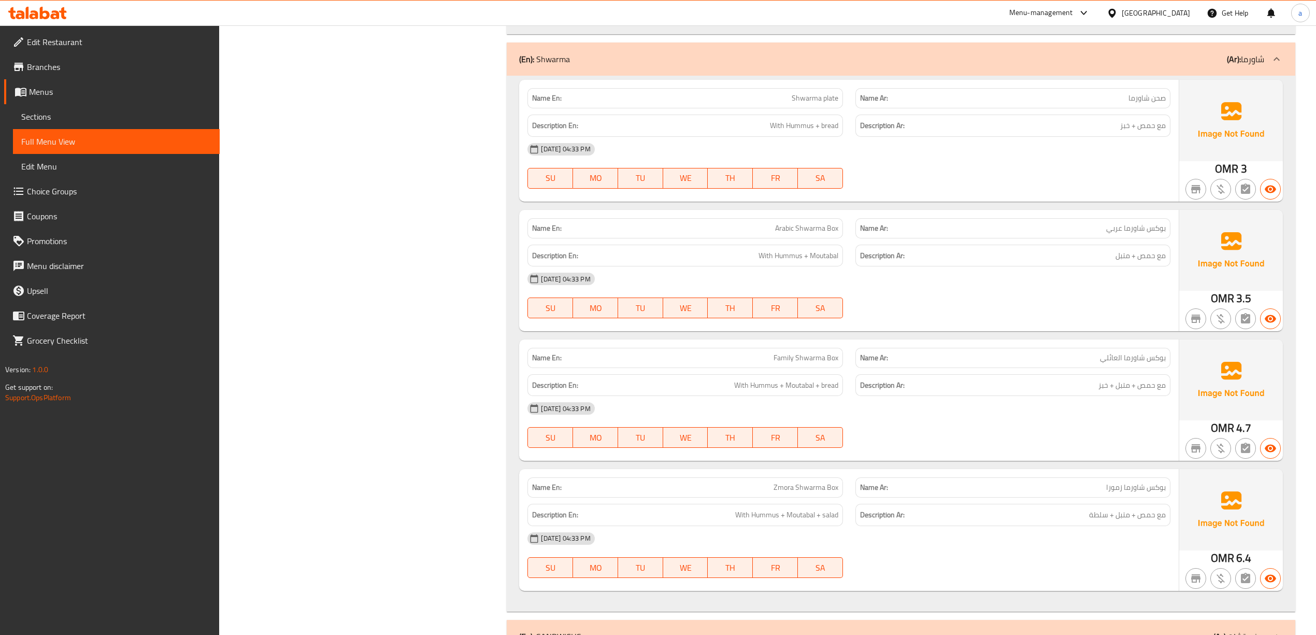
scroll to position [2555, 0]
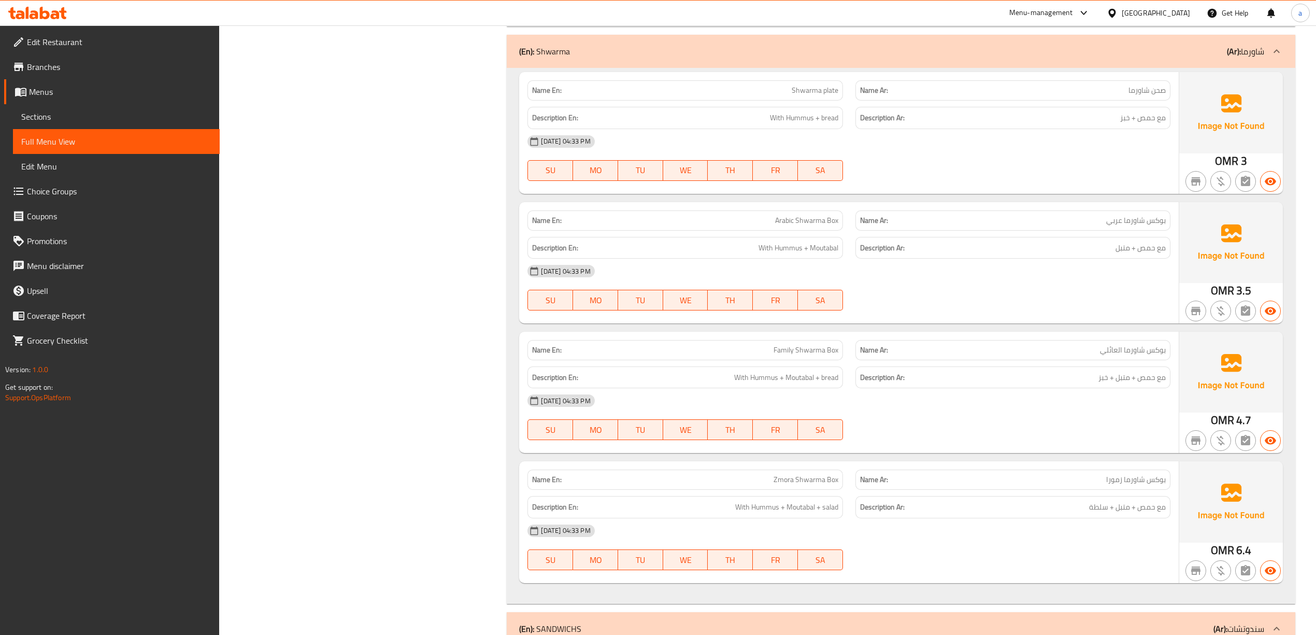
click at [1020, 398] on div "[DATE] 04:33 PM" at bounding box center [848, 400] width 655 height 25
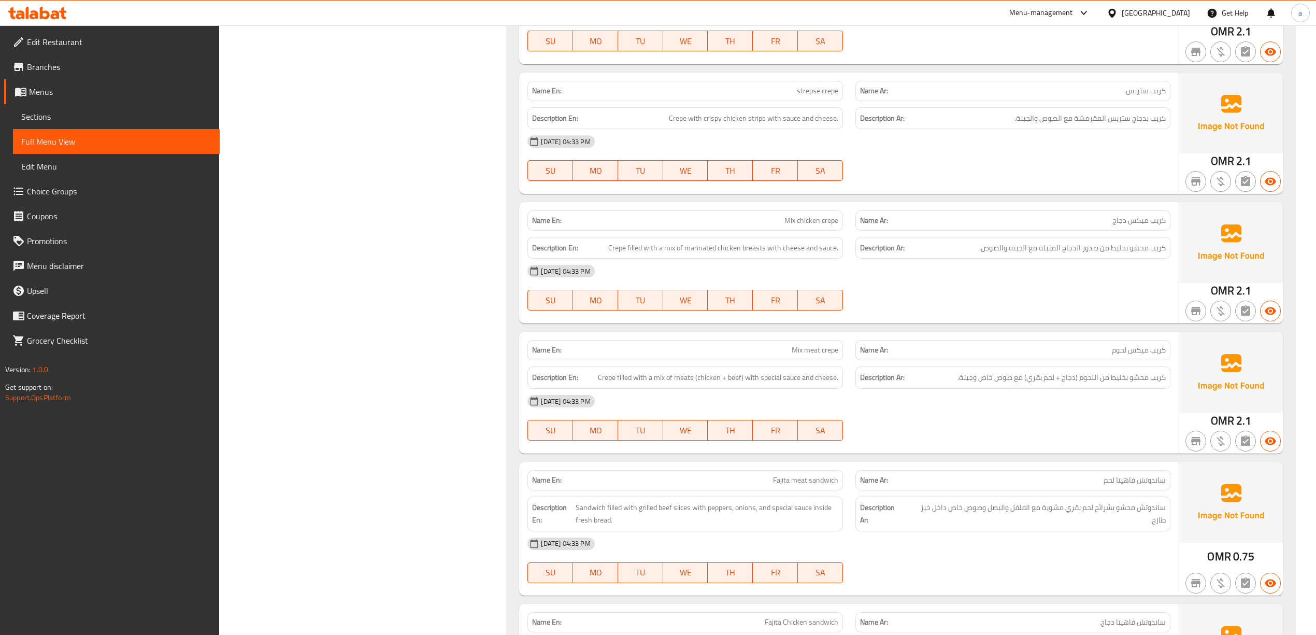
scroll to position [5663, 0]
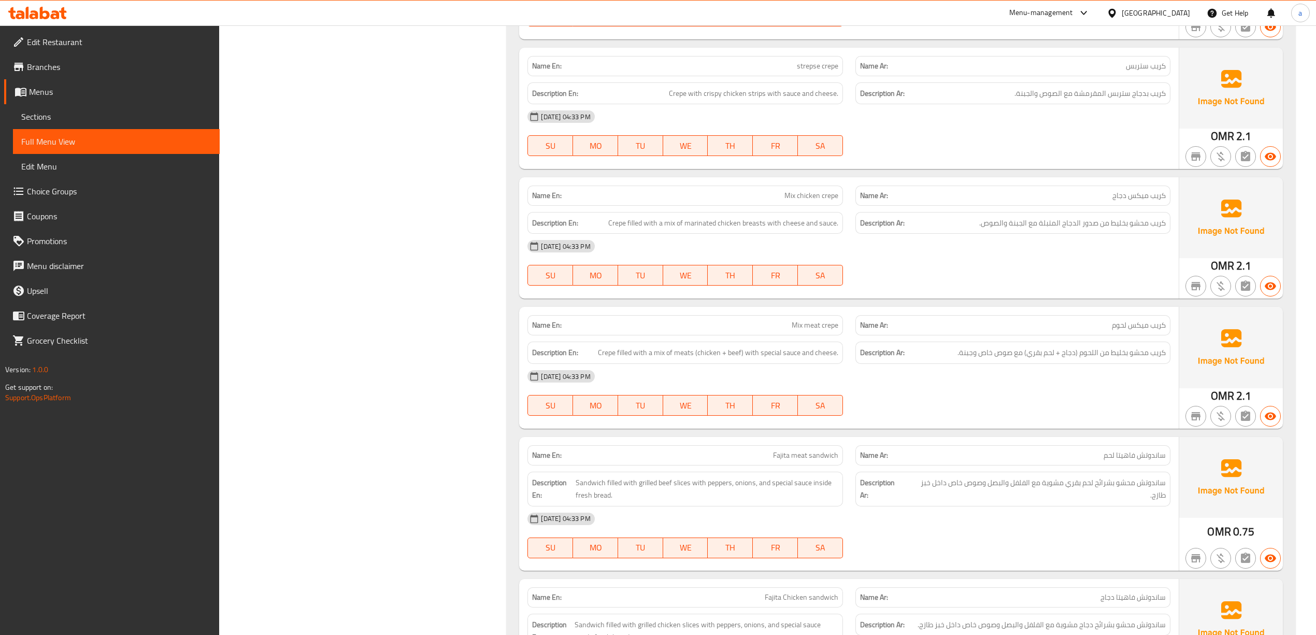
click at [1232, 442] on img at bounding box center [1231, 477] width 104 height 81
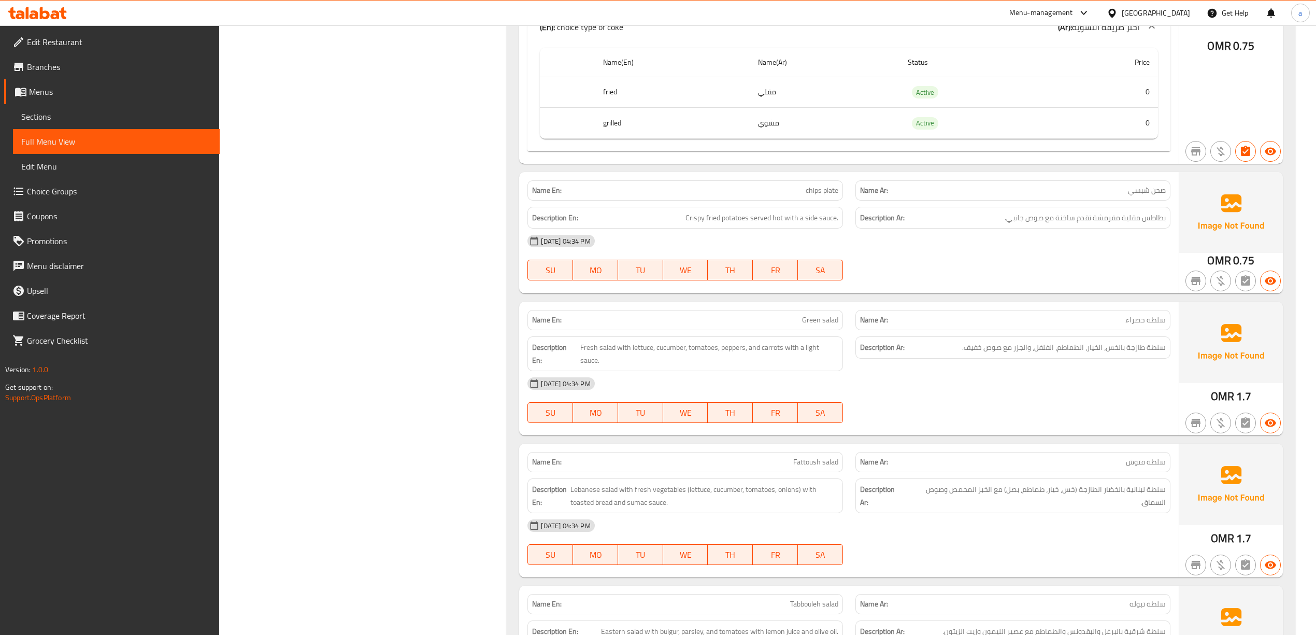
scroll to position [7370, 0]
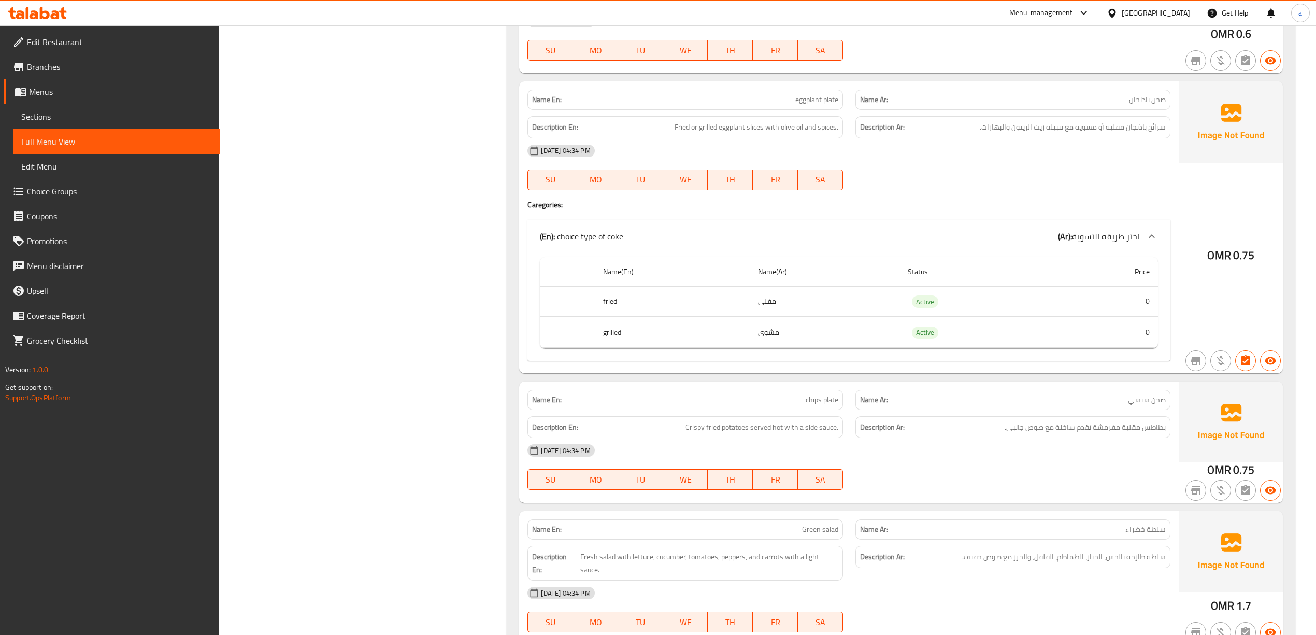
click at [1054, 184] on div at bounding box center [1012, 190] width 327 height 12
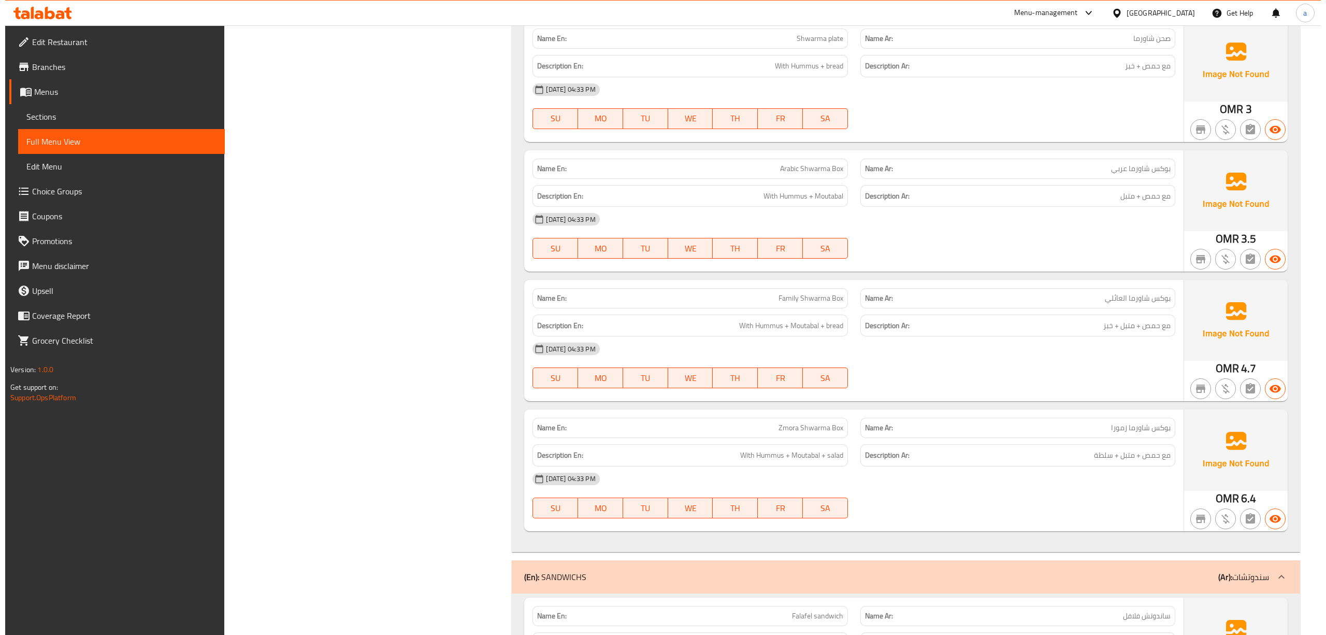
scroll to position [0, 0]
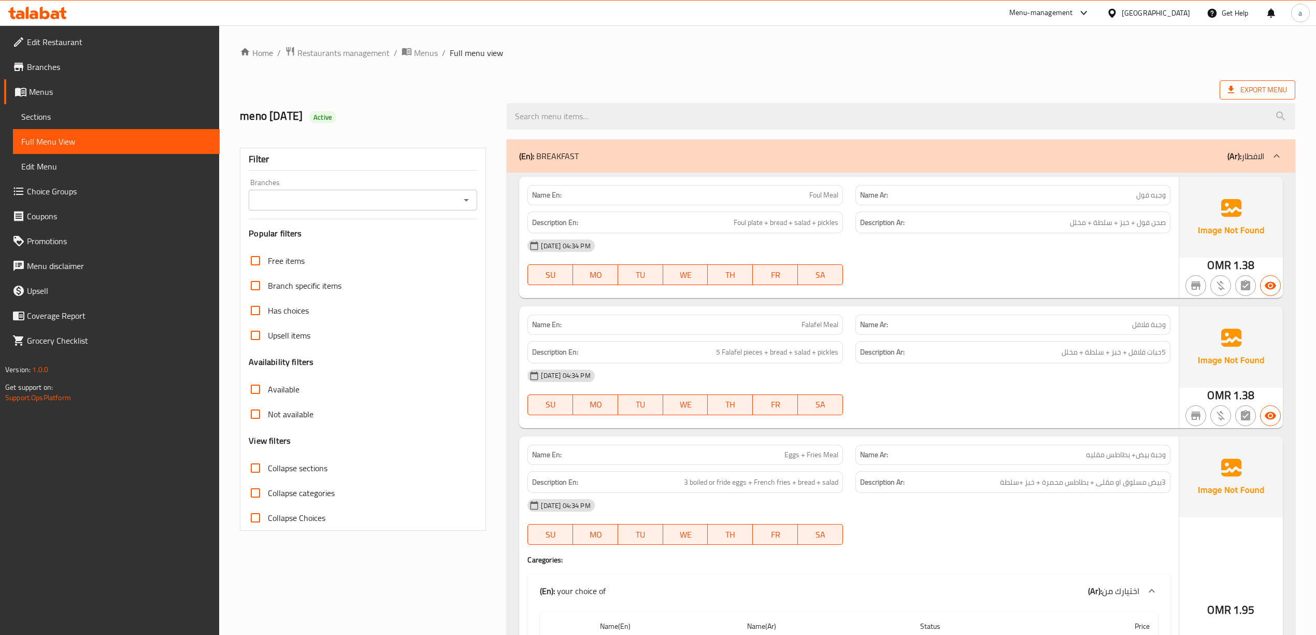
click at [1252, 85] on span "Export Menu" at bounding box center [1257, 89] width 59 height 13
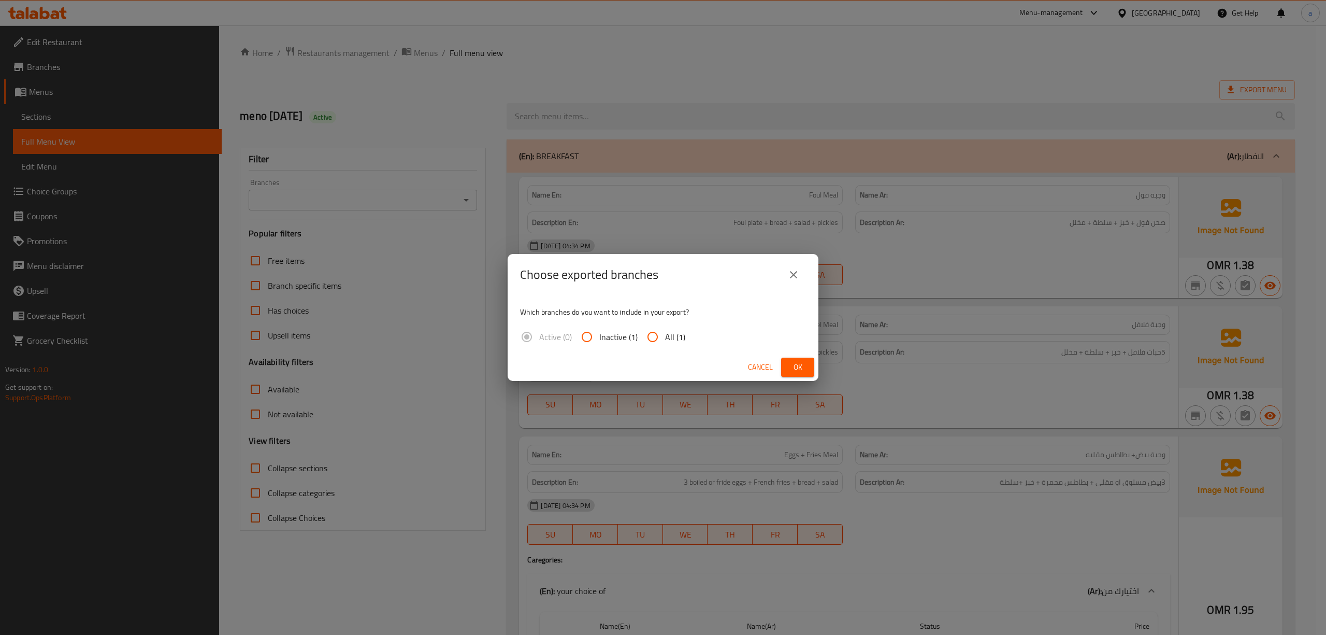
click at [657, 340] on input "All (1)" at bounding box center [652, 336] width 25 height 25
radio input "true"
click at [799, 367] on span "Ok" at bounding box center [797, 367] width 17 height 13
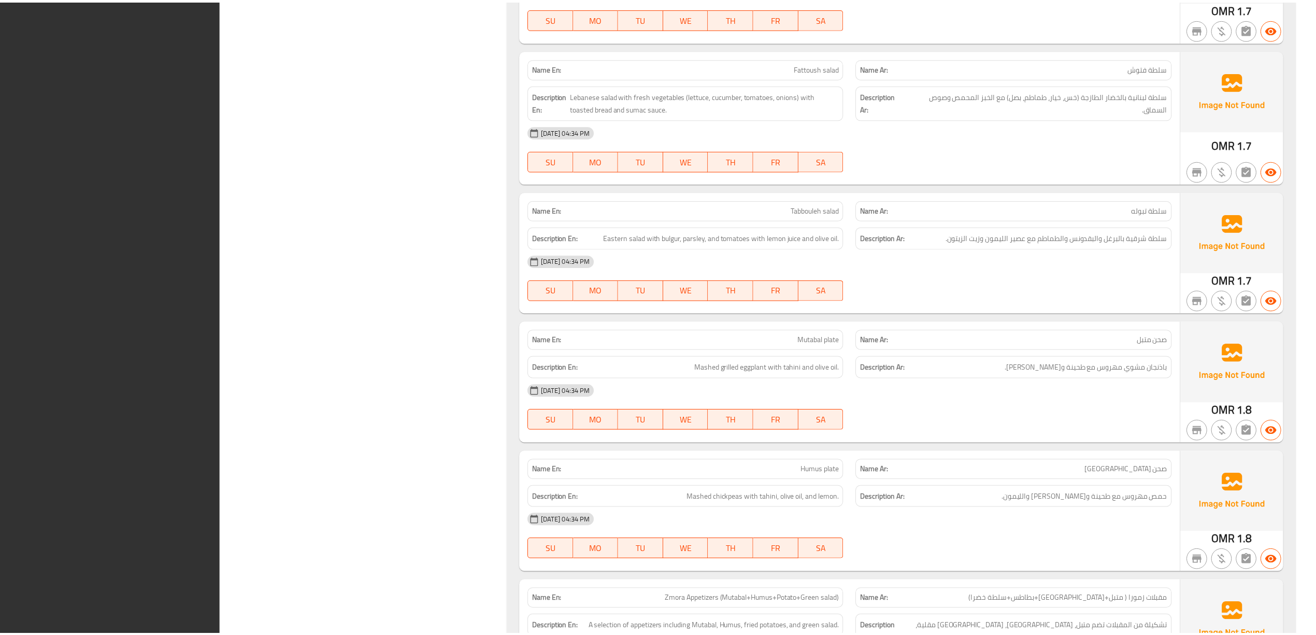
scroll to position [8035, 0]
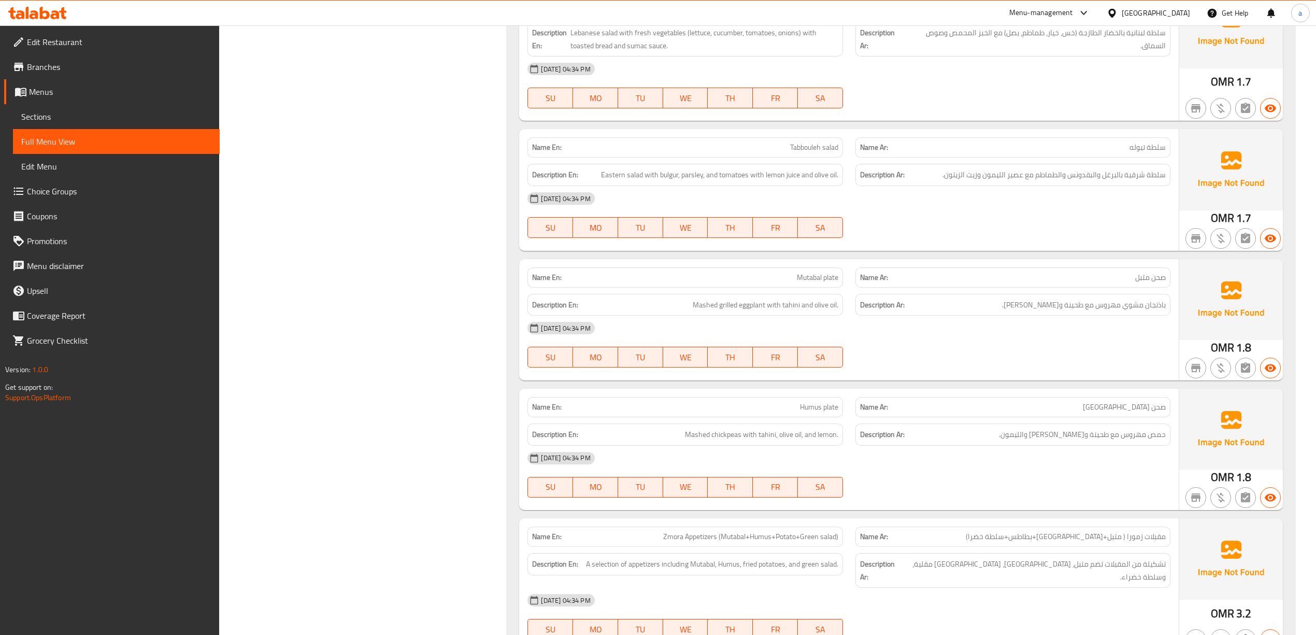
click at [1047, 75] on div "[DATE] 04:34 PM SU MO TU WE TH FR SA" at bounding box center [848, 85] width 655 height 58
